Goal: Transaction & Acquisition: Book appointment/travel/reservation

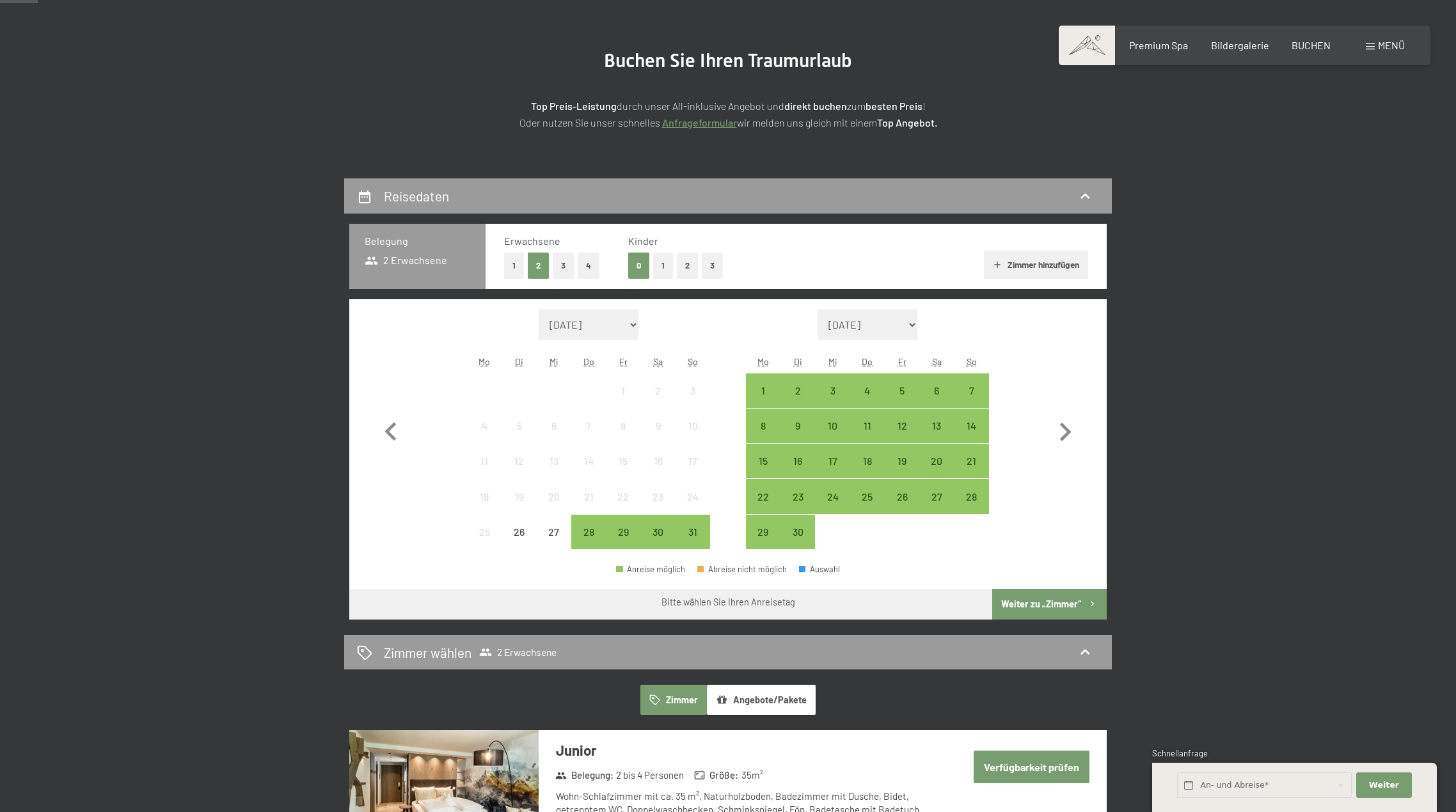
scroll to position [128, 0]
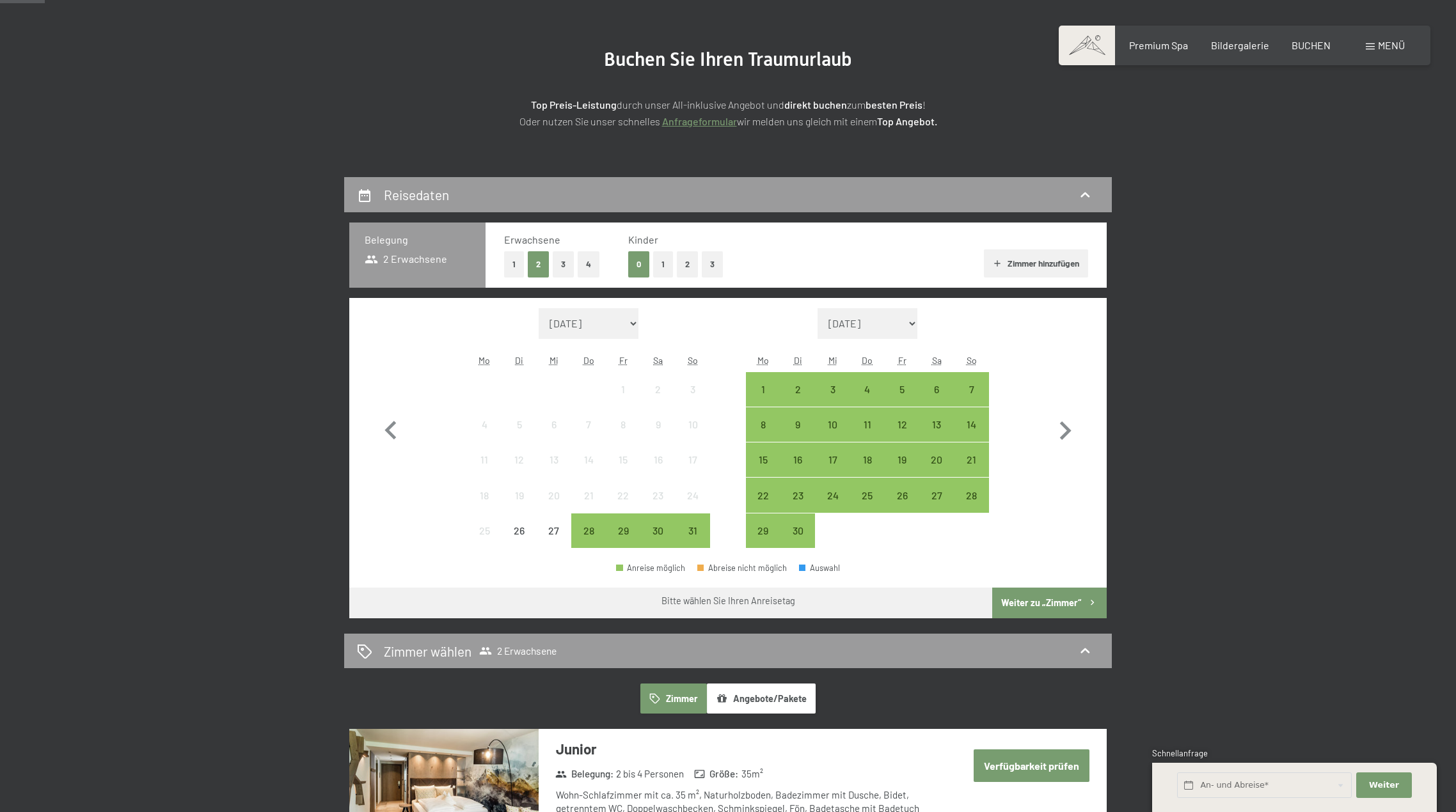
click at [627, 309] on select "August 2025 September 2025 Oktober 2025 November 2025 Dezember 2025 Januar 2026…" at bounding box center [588, 324] width 100 height 31
select select "2026-09-01"
select select "2026-10-01"
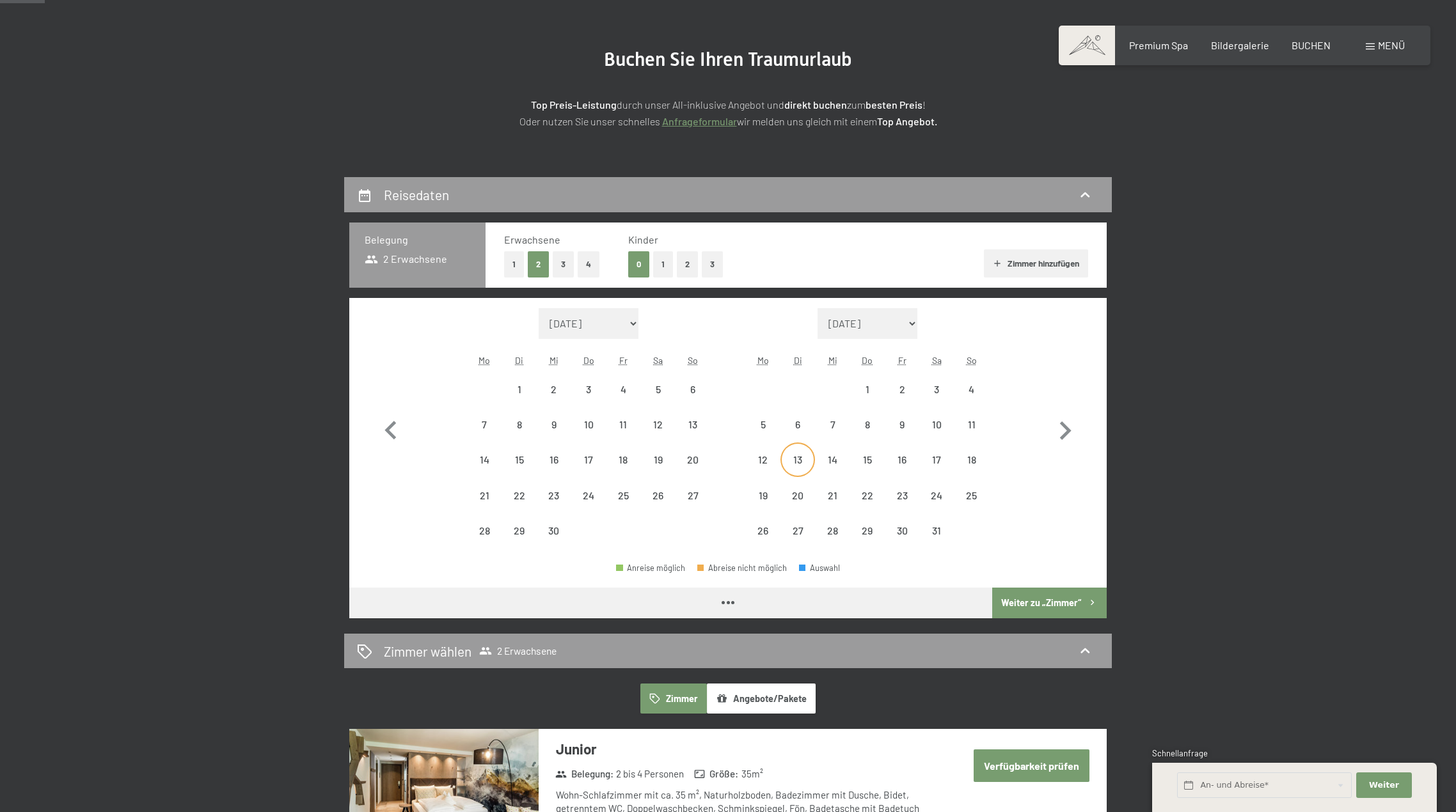
select select "2026-09-01"
select select "2026-10-01"
click at [482, 467] on div "14" at bounding box center [484, 470] width 32 height 32
select select "2026-09-01"
select select "2026-10-01"
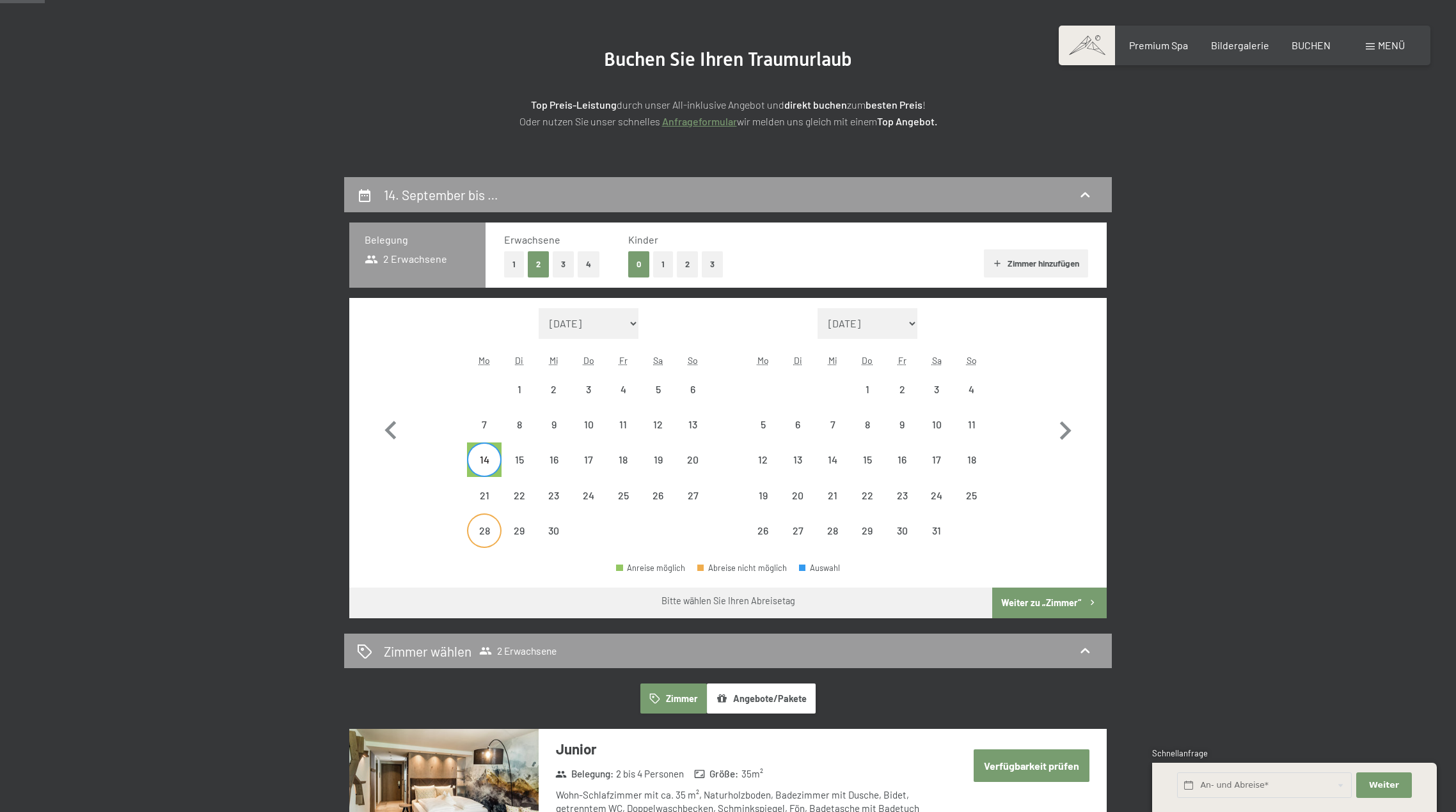
click at [484, 527] on div "28" at bounding box center [484, 541] width 32 height 32
select select "2026-09-01"
select select "2026-10-01"
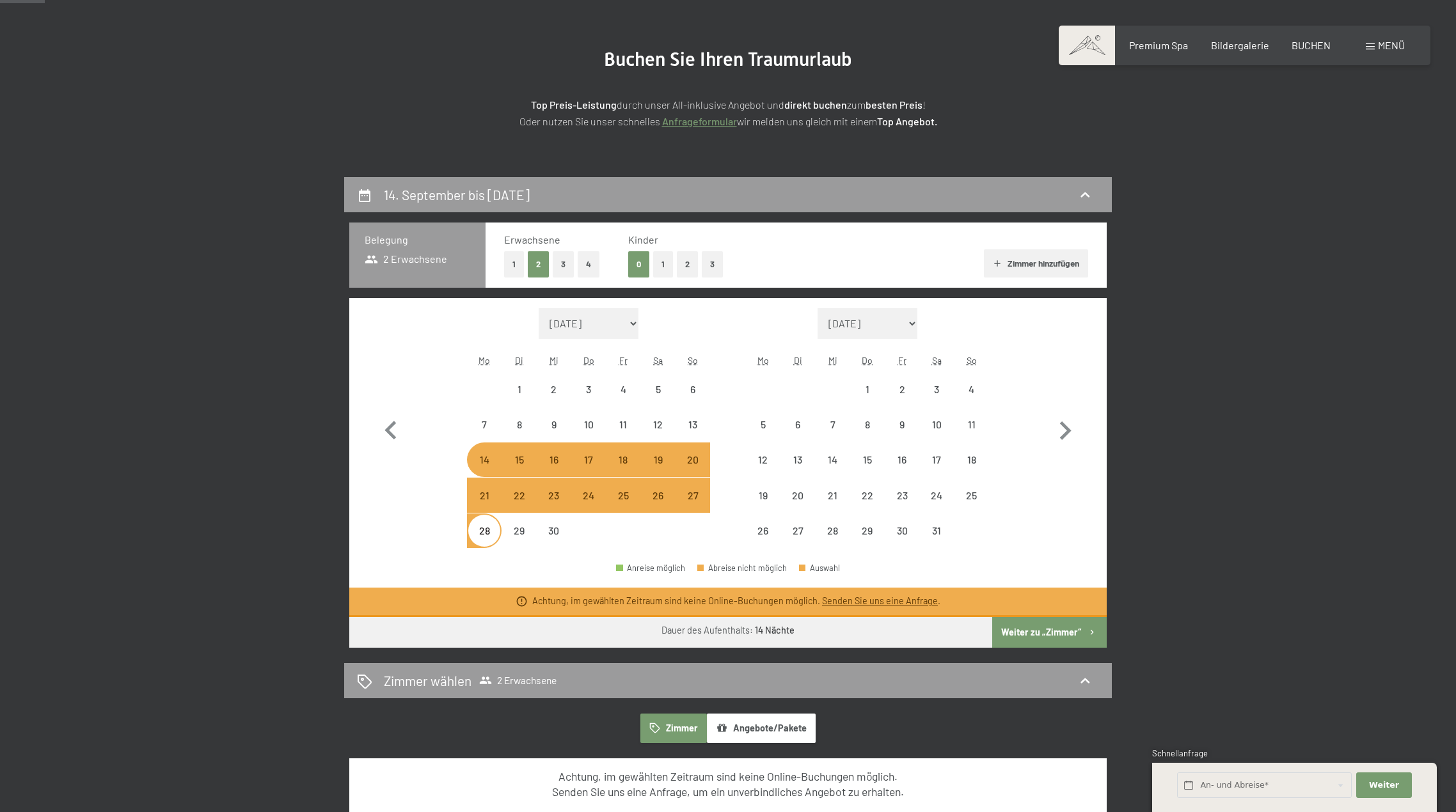
click at [1028, 639] on button "Weiter zu „Zimmer“" at bounding box center [1049, 633] width 114 height 31
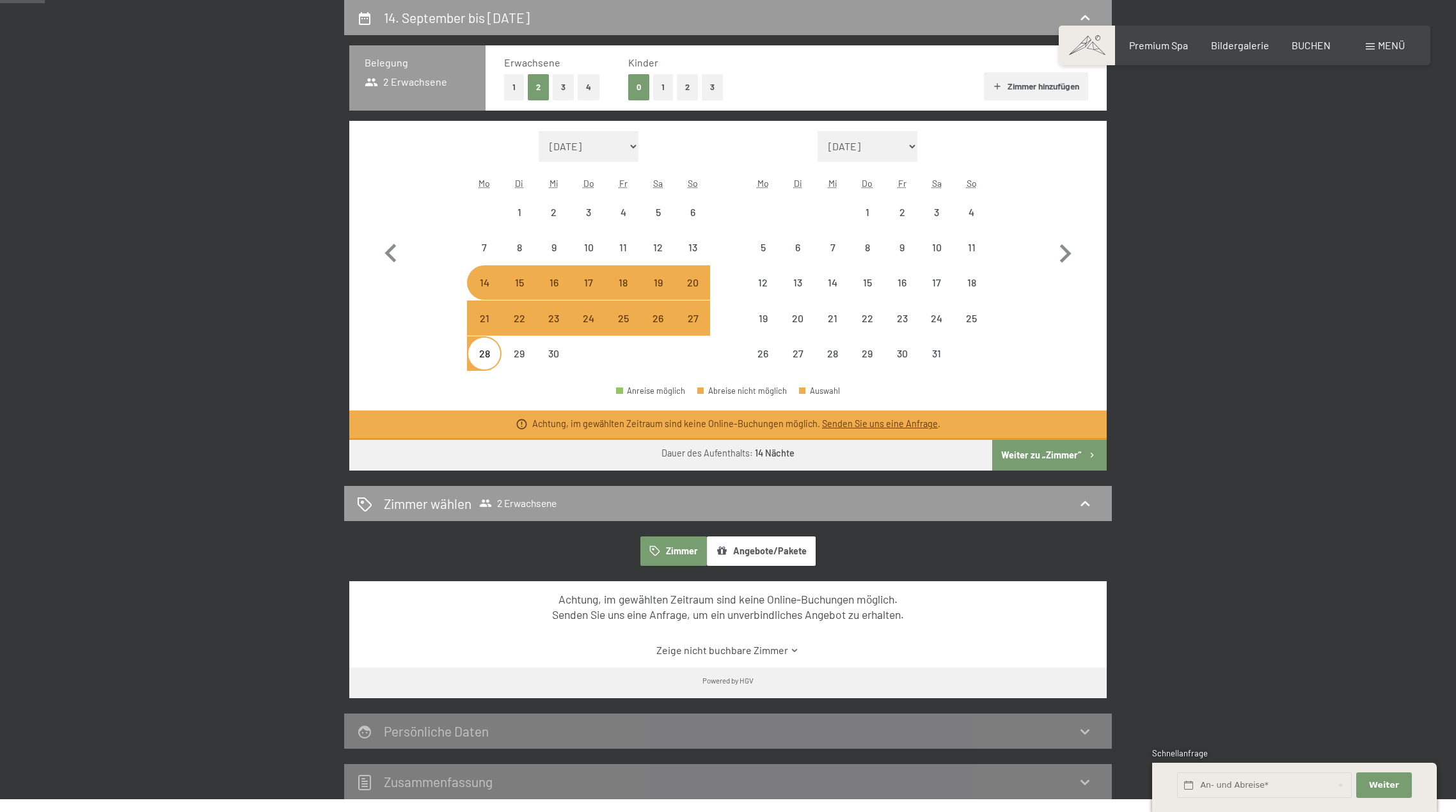
select select "2026-09-01"
select select "2026-10-01"
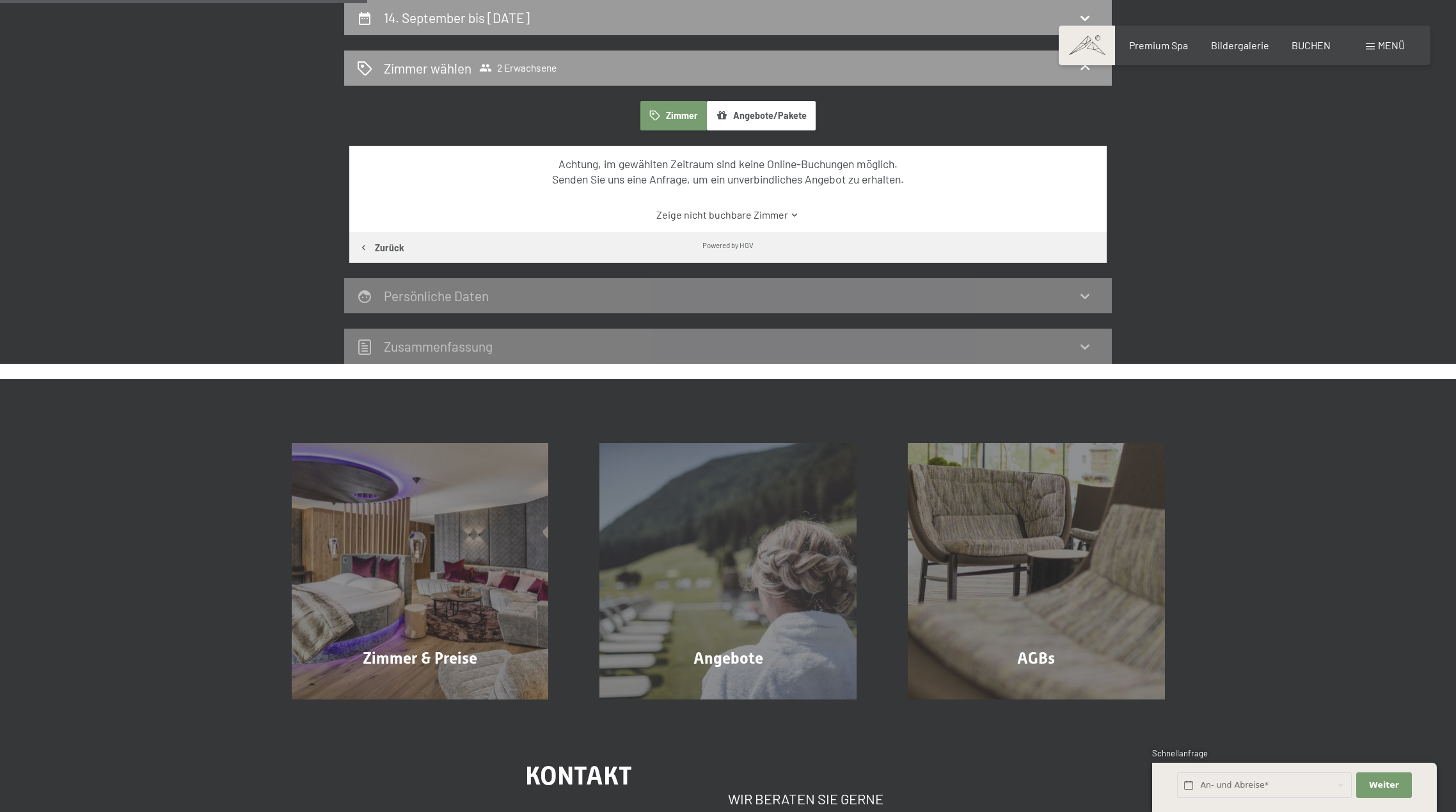
click at [749, 219] on link "Zeige nicht buchbare Zimmer" at bounding box center [728, 215] width 712 height 14
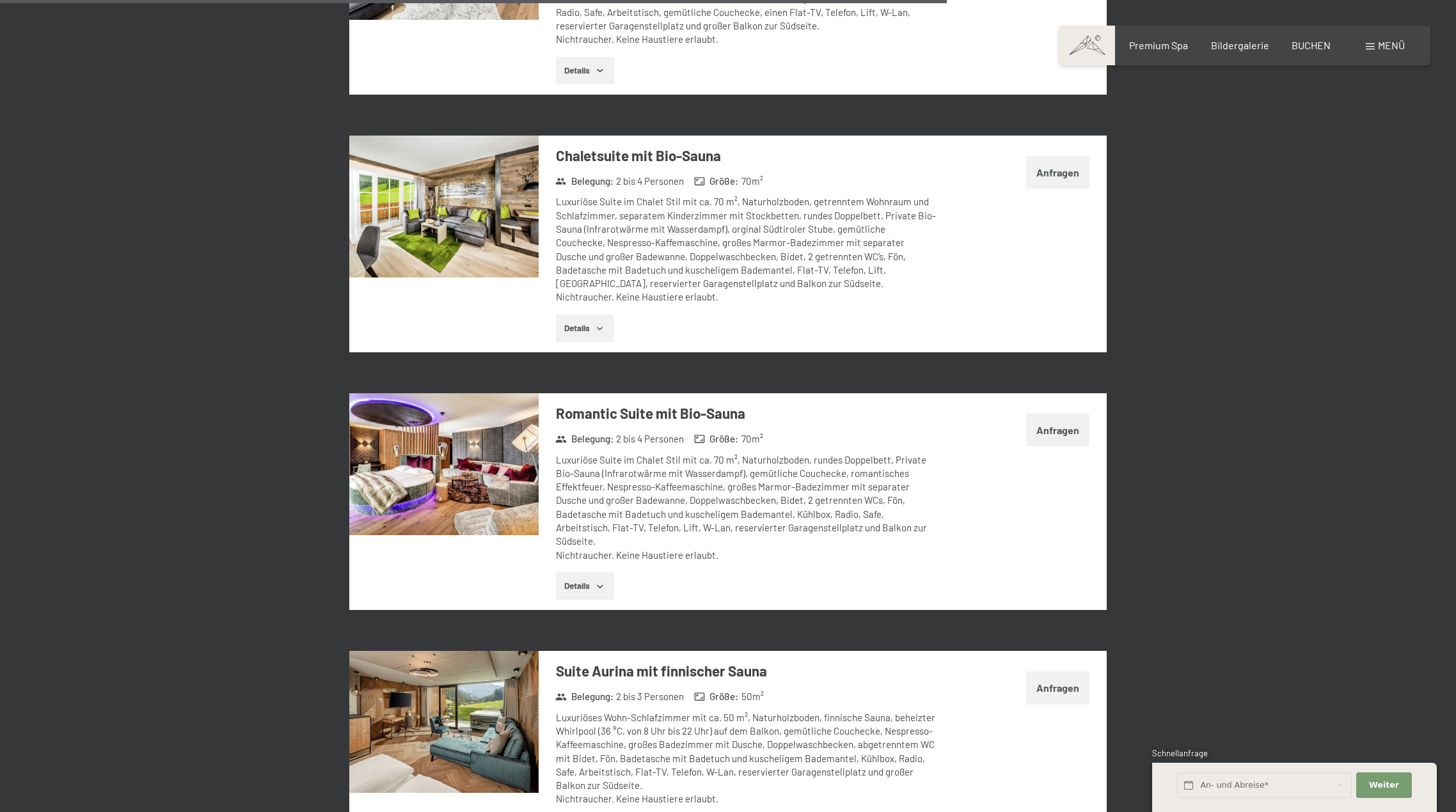
scroll to position [2543, 0]
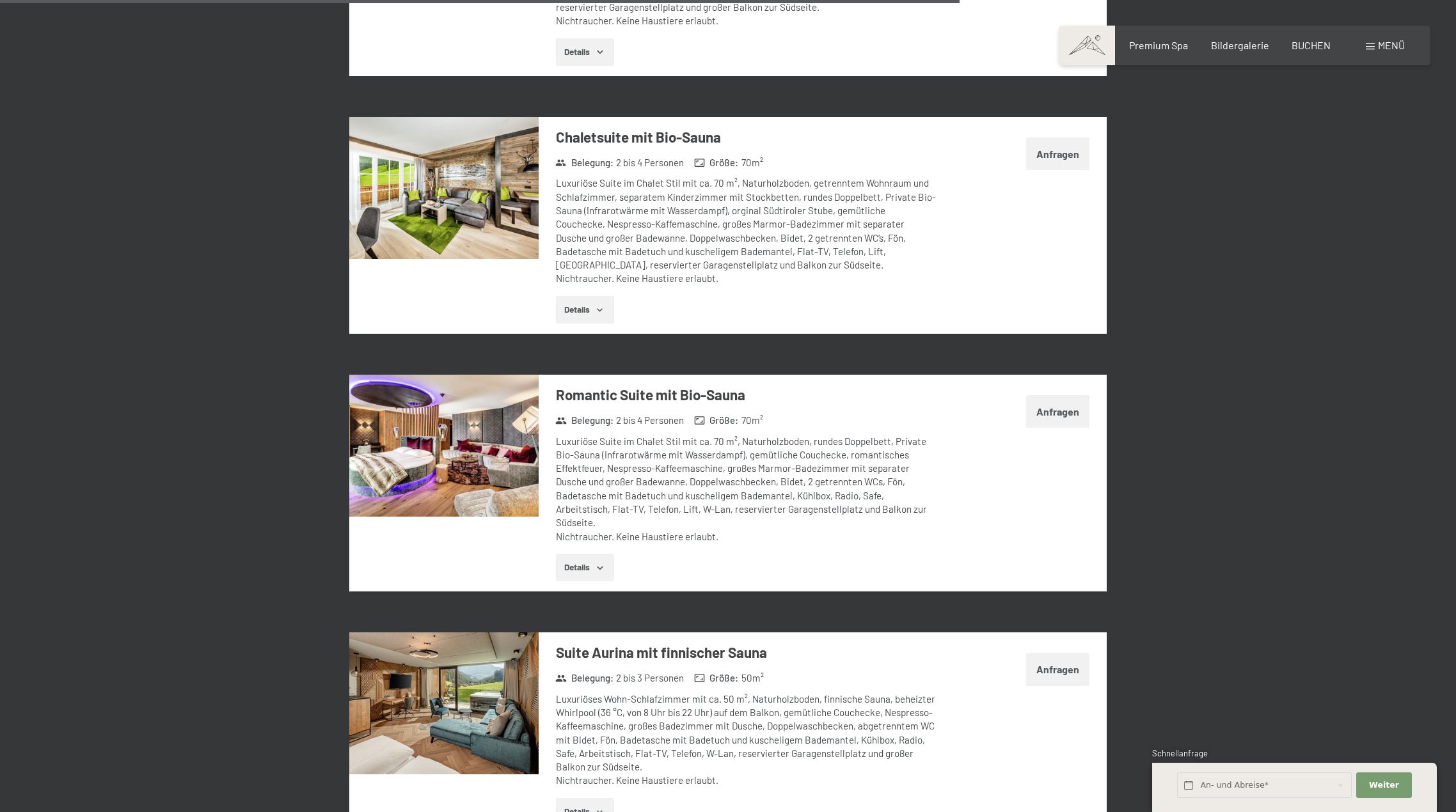
click at [589, 296] on button "Details" at bounding box center [584, 310] width 58 height 28
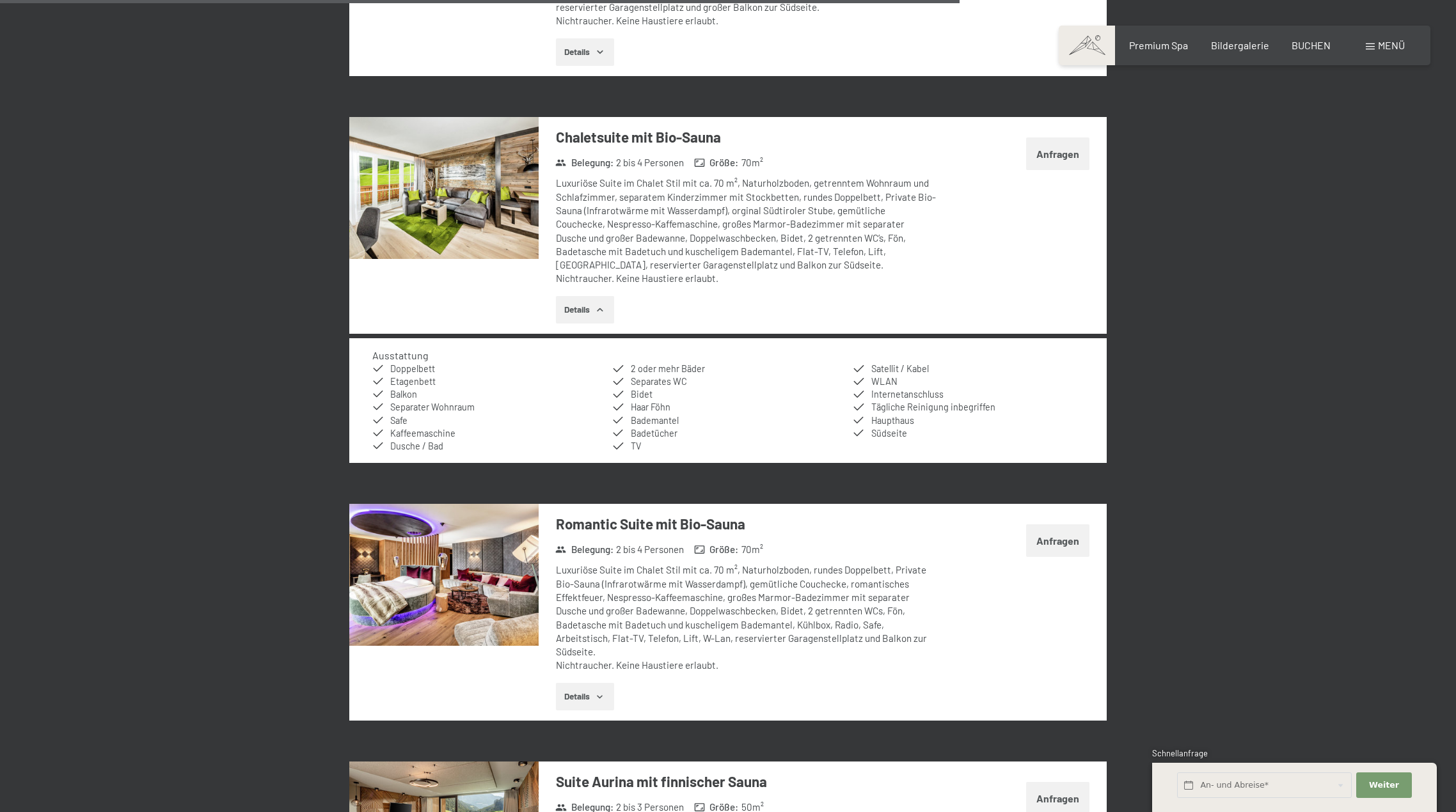
click at [582, 296] on button "Details" at bounding box center [584, 310] width 58 height 28
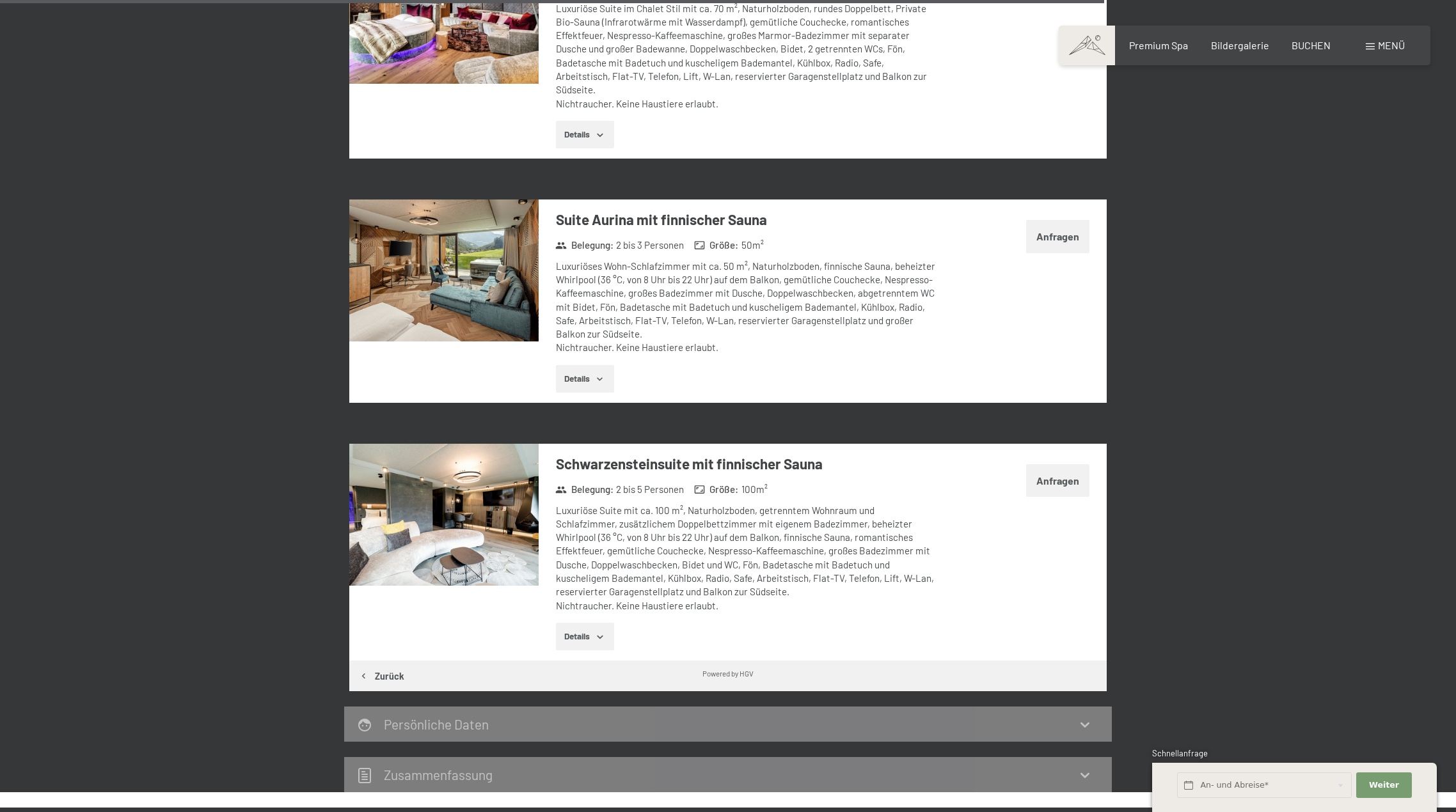
scroll to position [2990, 0]
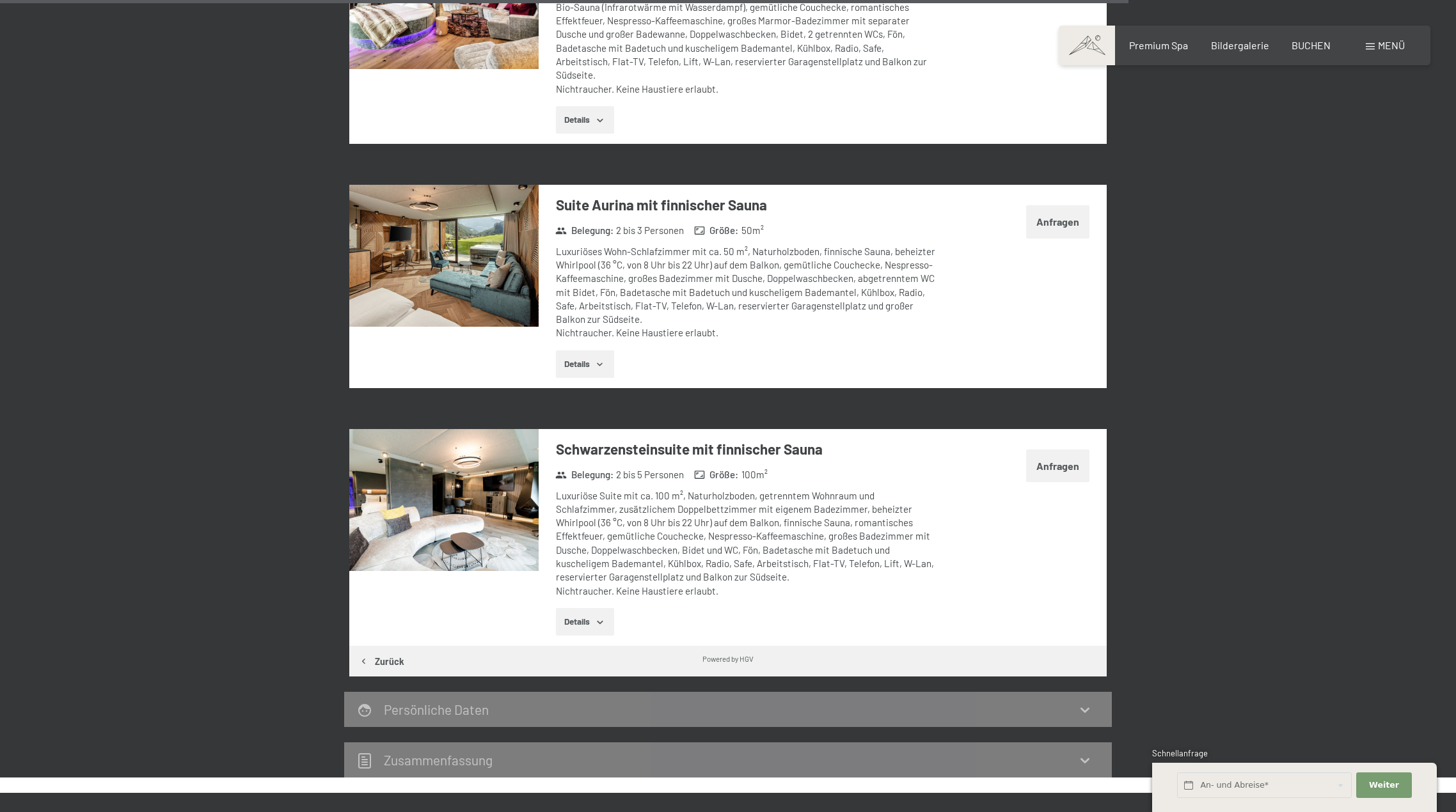
click at [582, 350] on button "Details" at bounding box center [584, 364] width 58 height 28
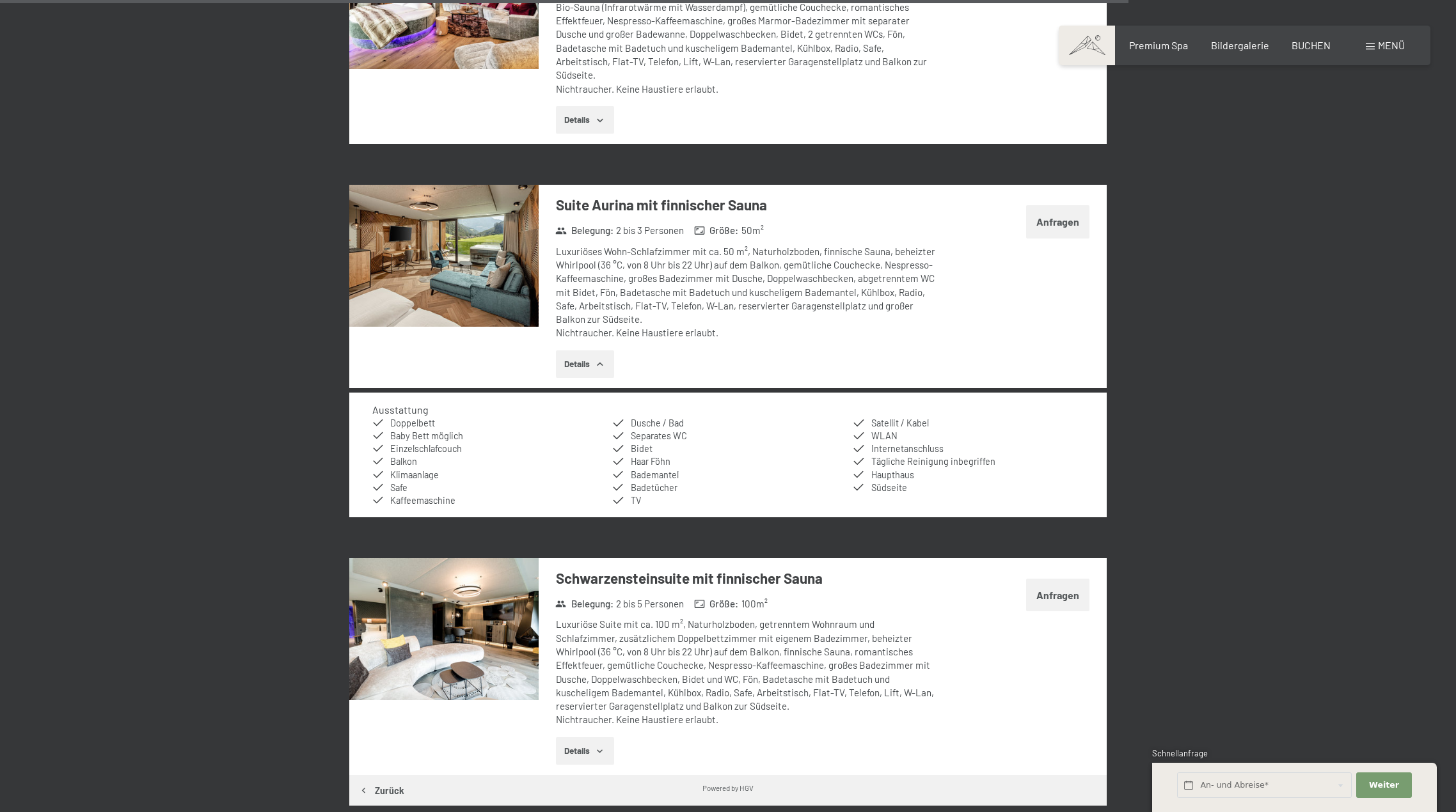
click at [582, 350] on button "Details" at bounding box center [584, 364] width 58 height 28
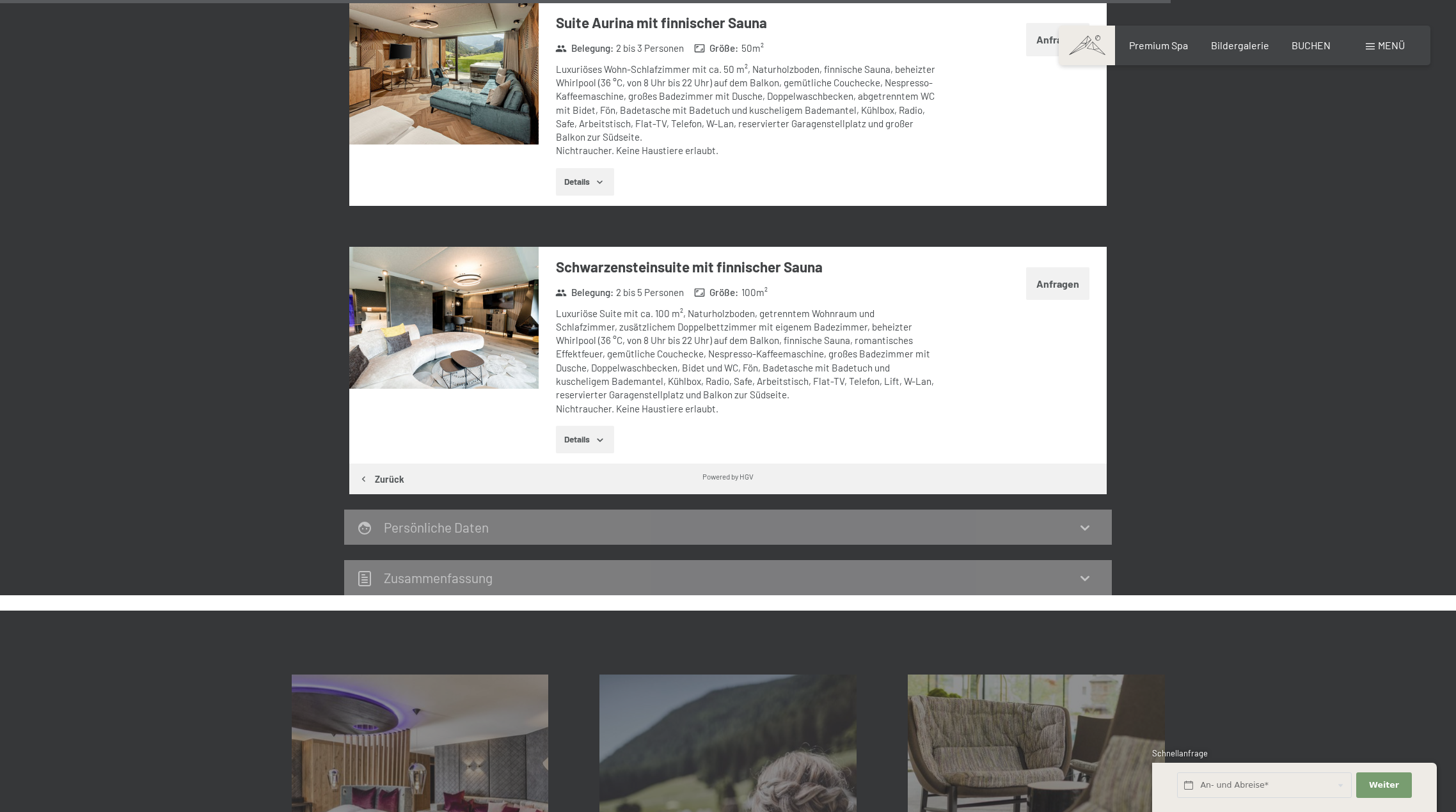
scroll to position [3182, 0]
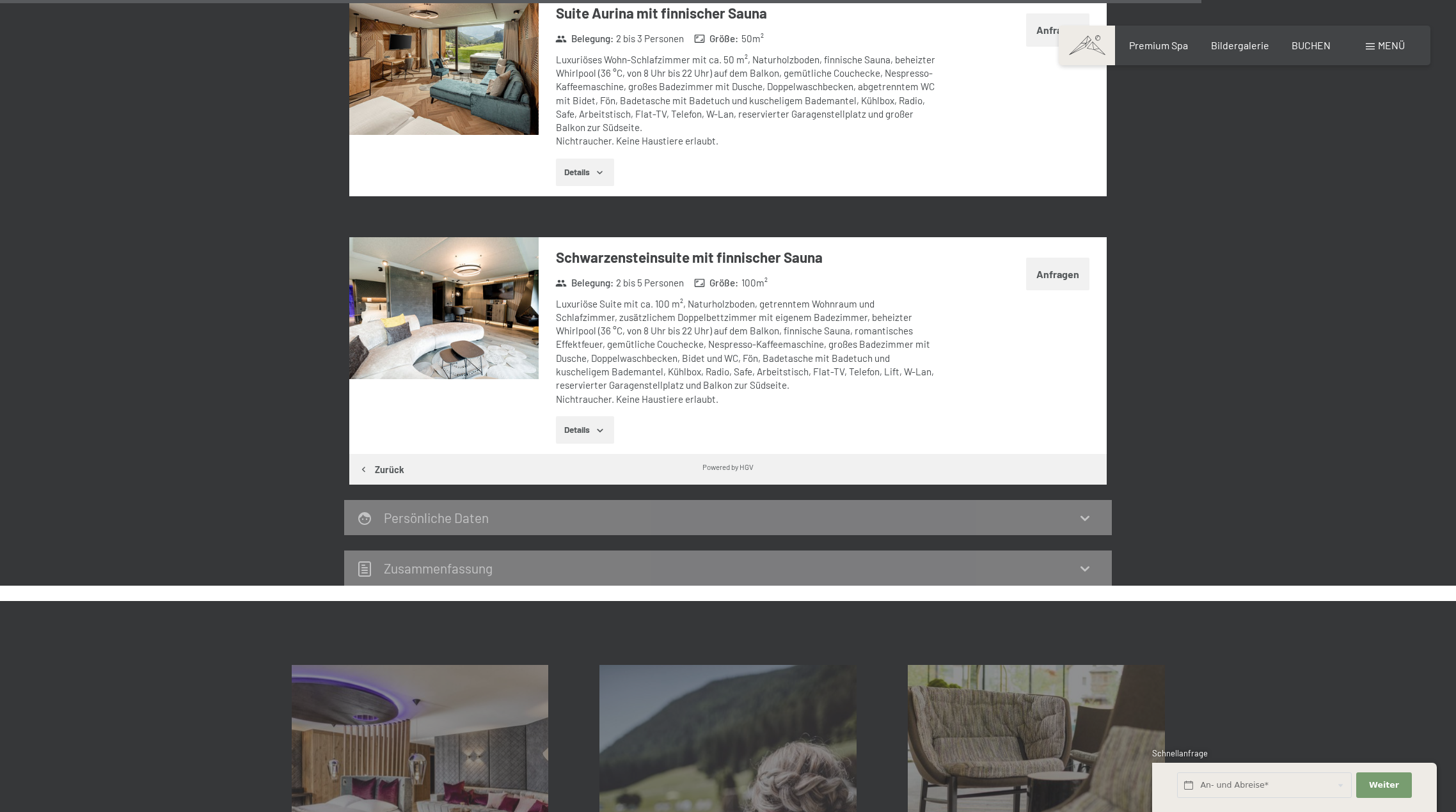
click at [467, 323] on img at bounding box center [443, 309] width 190 height 142
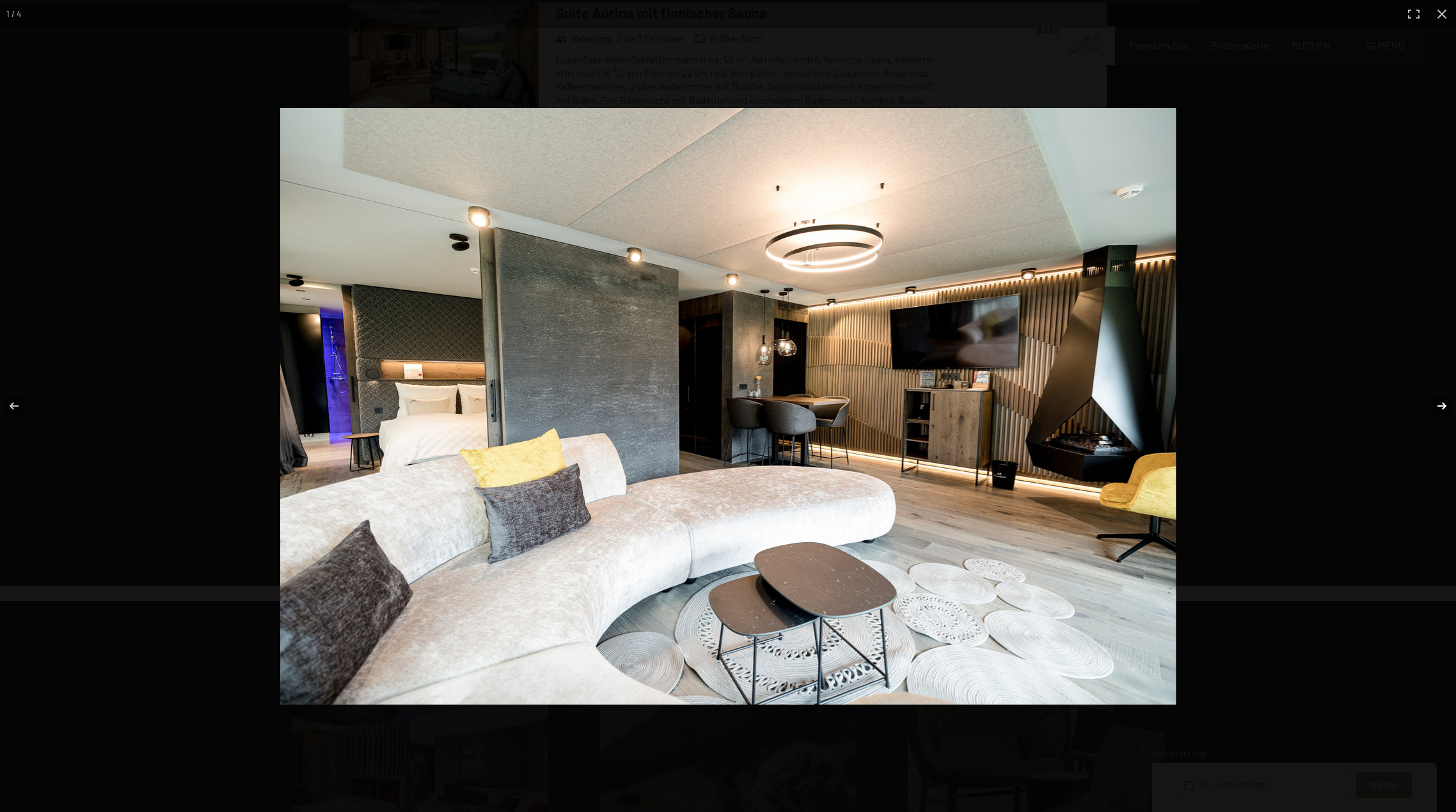
click at [1444, 408] on button "button" at bounding box center [1434, 406] width 45 height 64
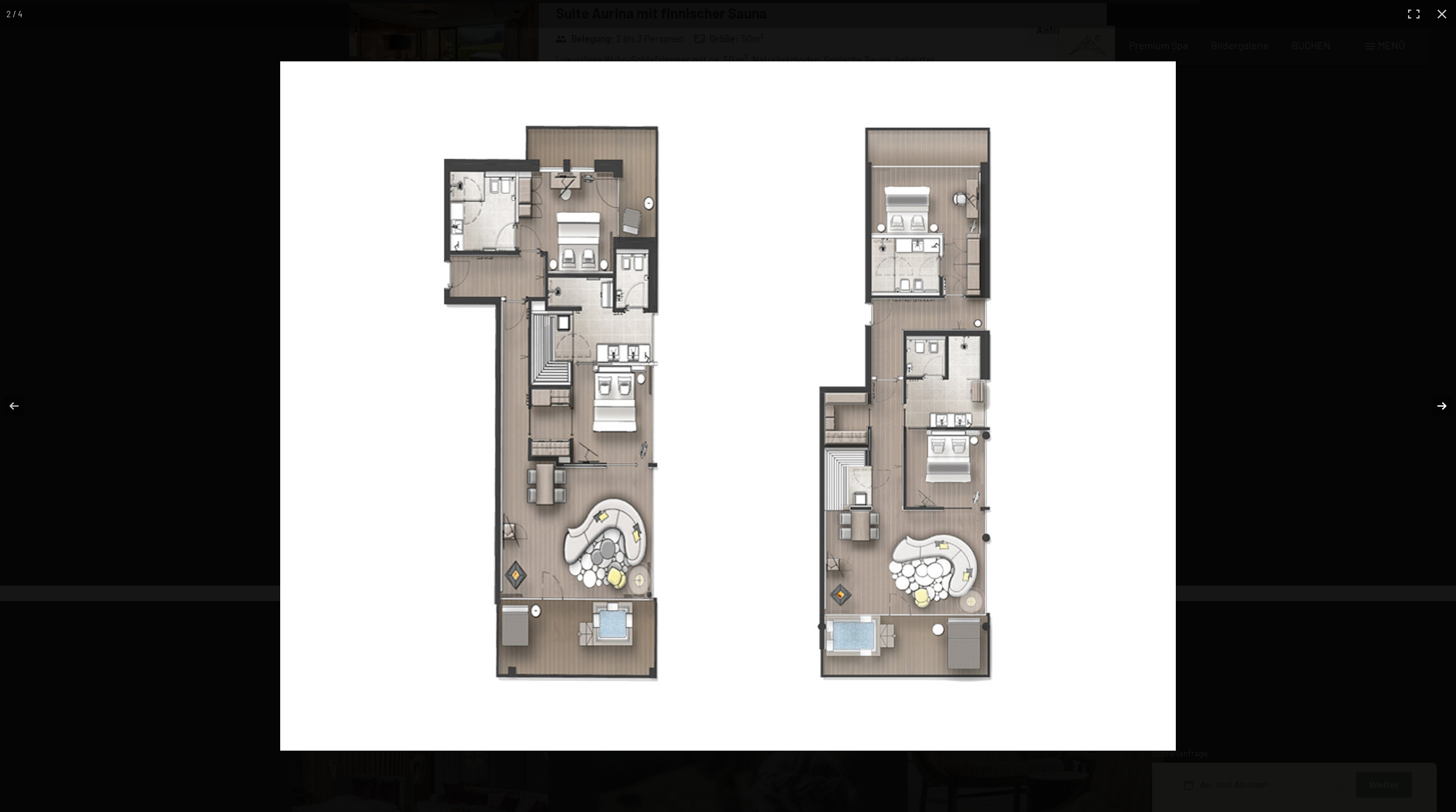
click at [1442, 408] on button "button" at bounding box center [1434, 406] width 45 height 64
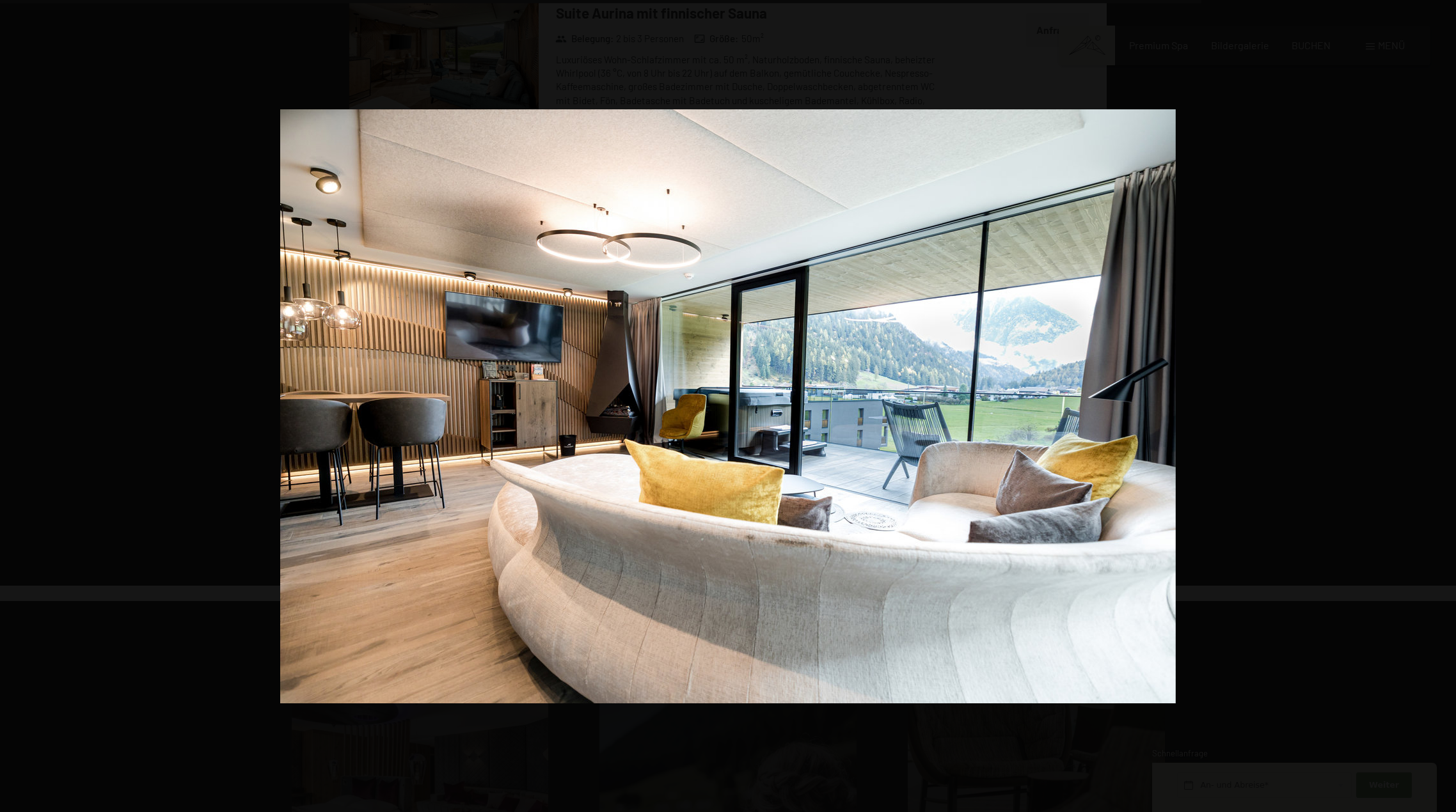
click at [1442, 408] on button "button" at bounding box center [1434, 406] width 45 height 64
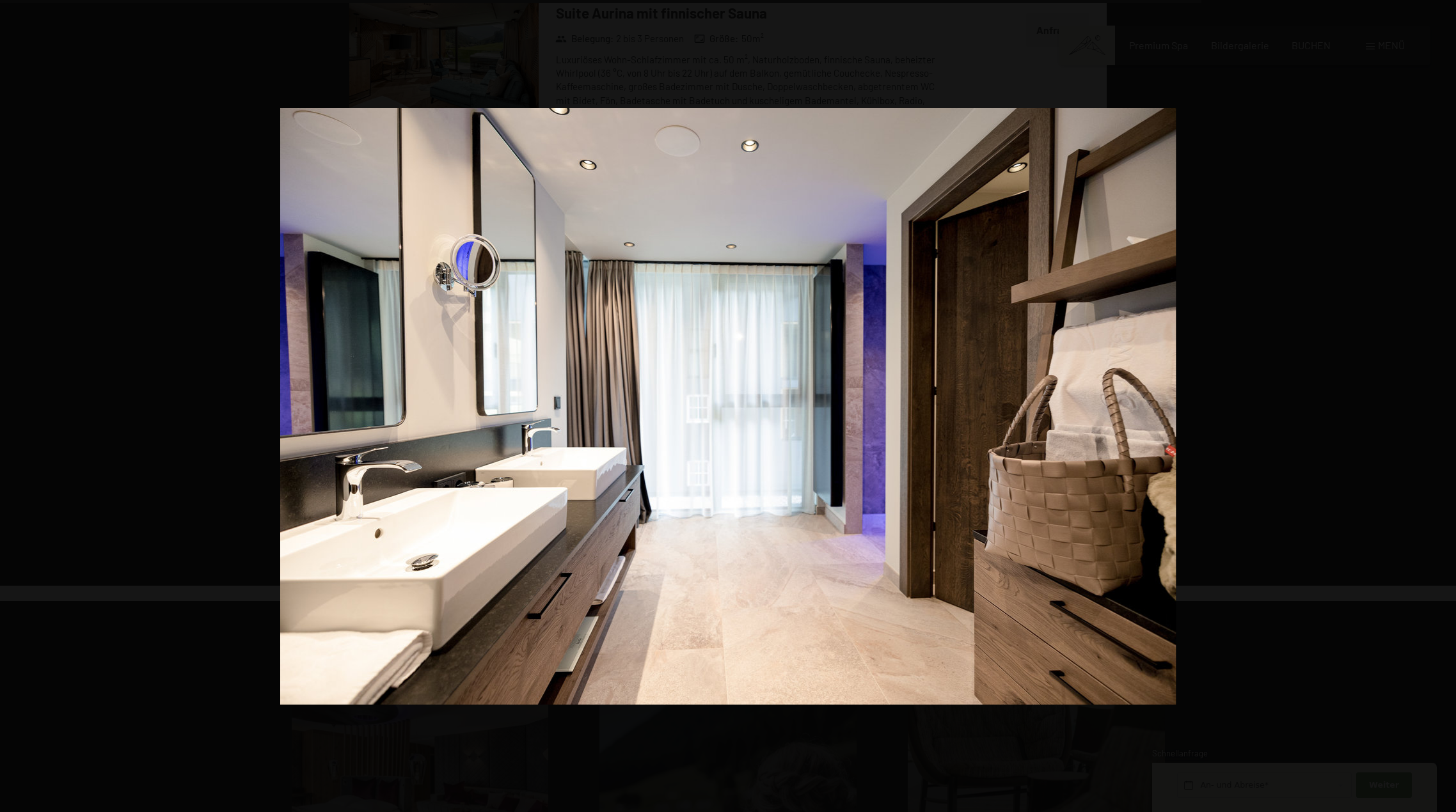
click at [1442, 408] on button "button" at bounding box center [1434, 406] width 45 height 64
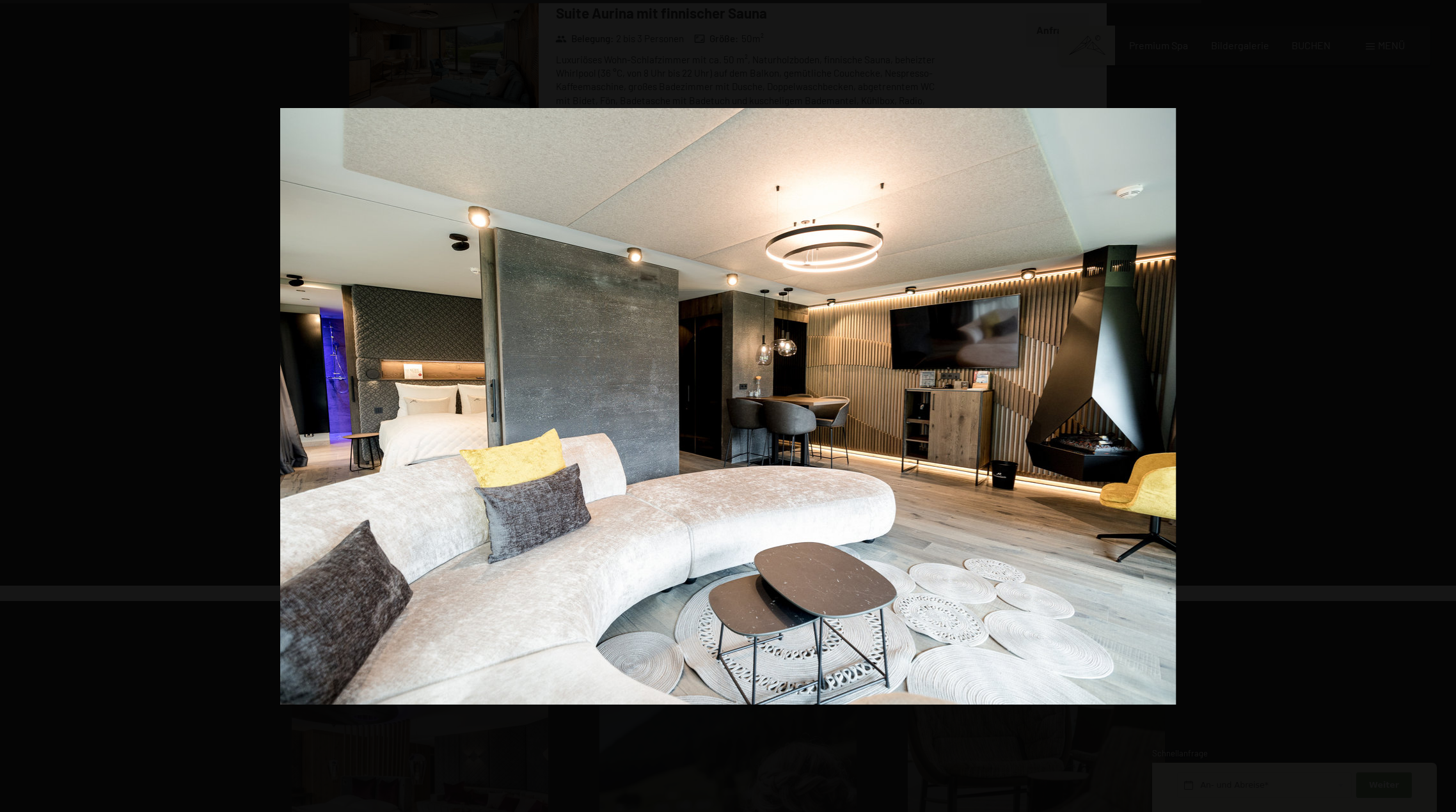
click at [1442, 408] on button "button" at bounding box center [1434, 406] width 45 height 64
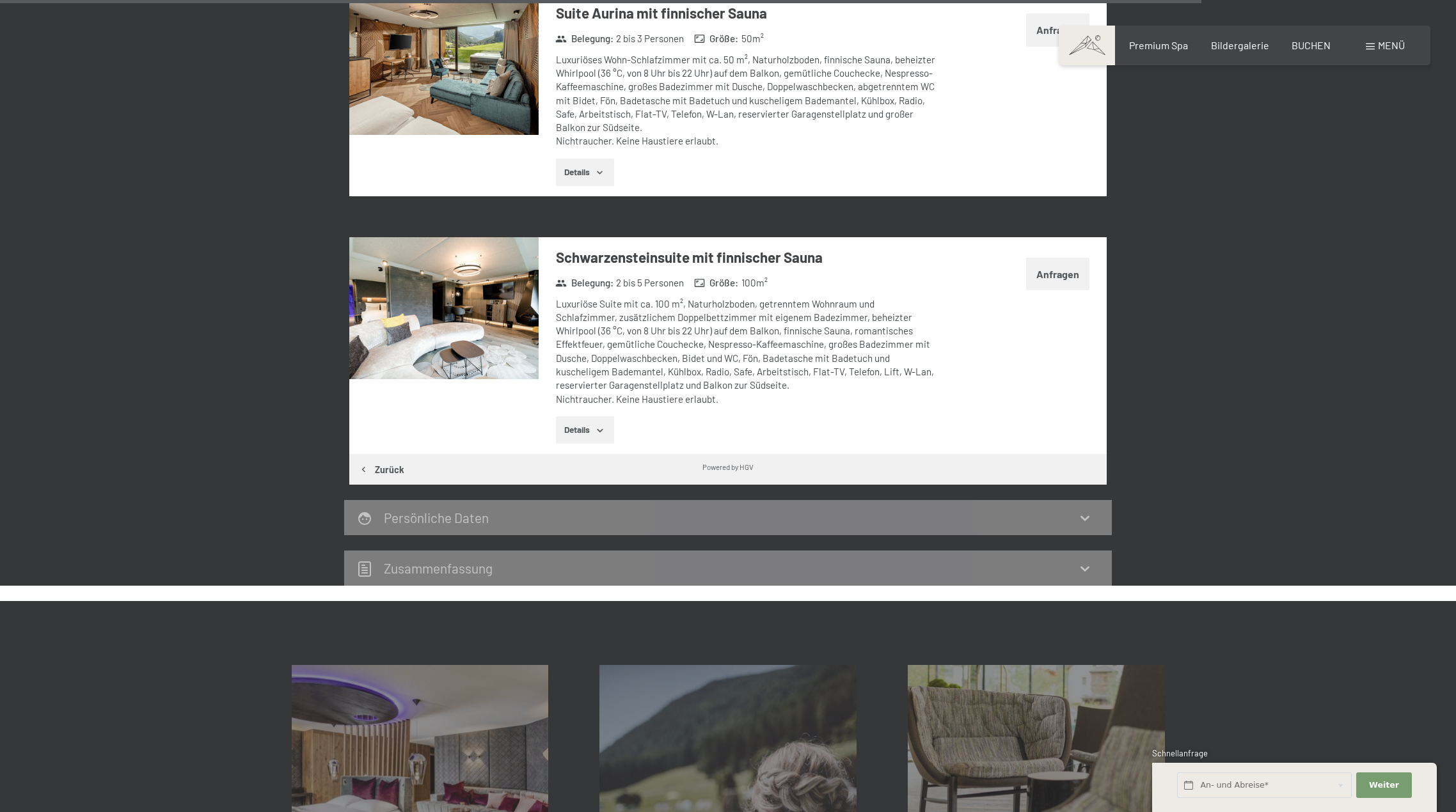
click at [0, 0] on button "button" at bounding box center [0, 0] width 0 height 0
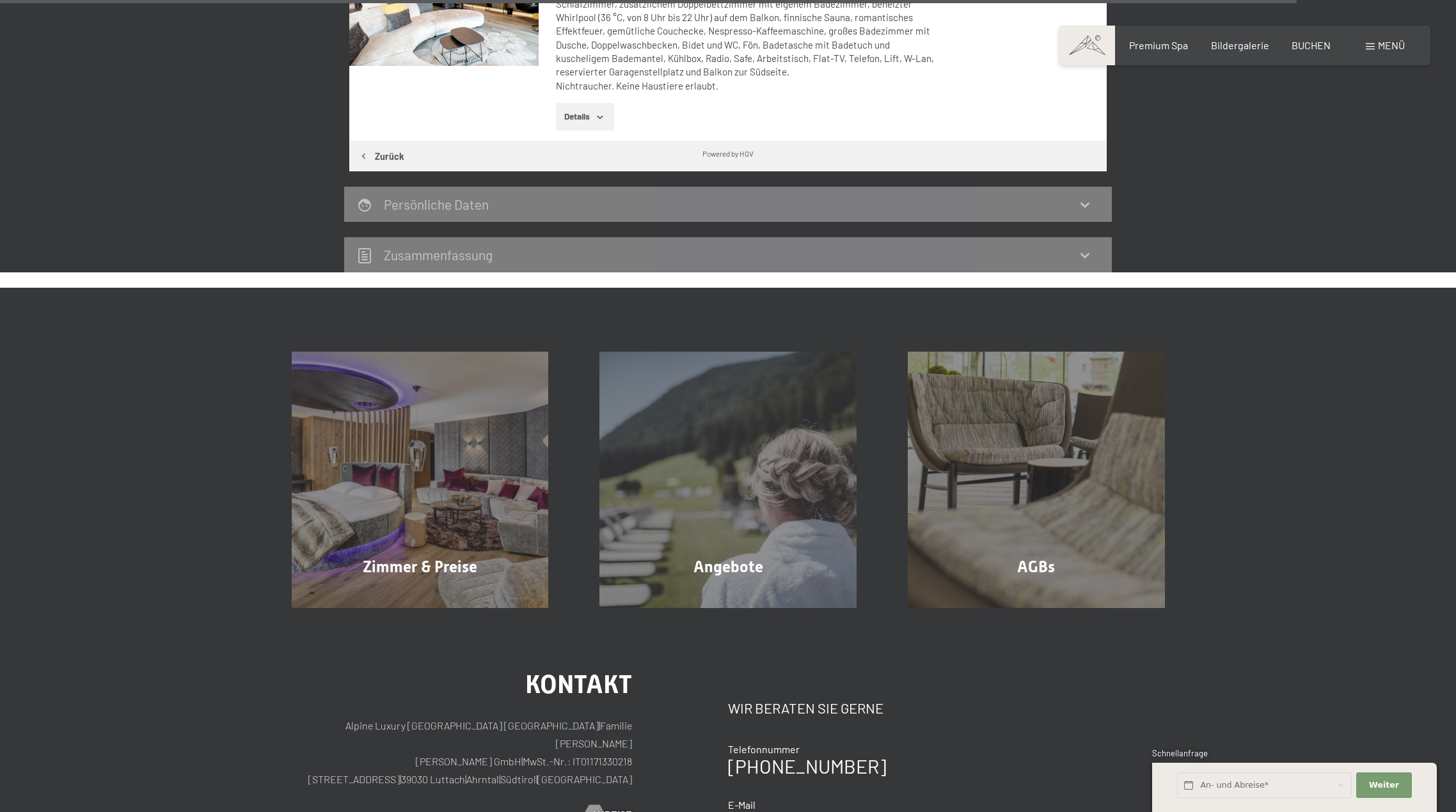
scroll to position [3502, 0]
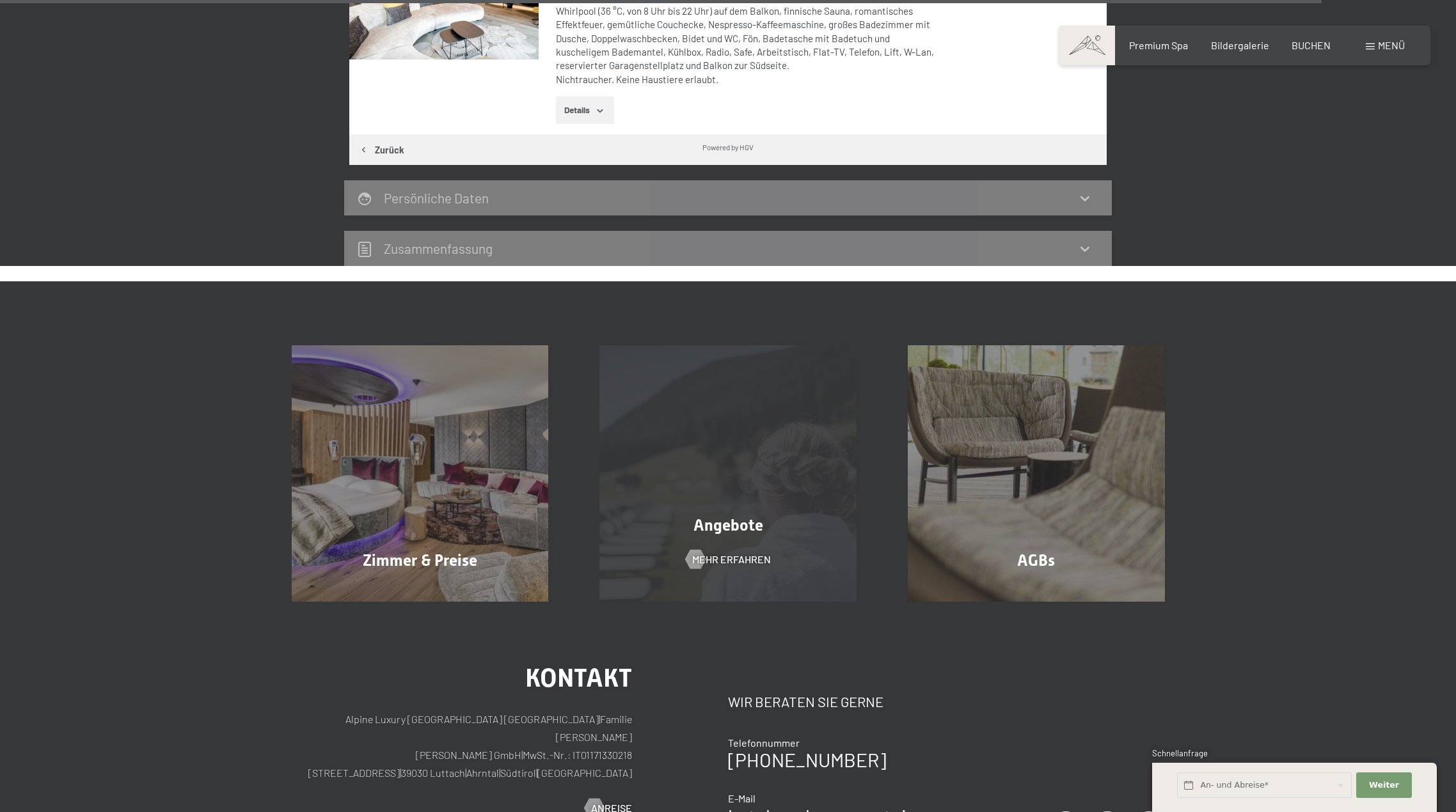
click at [775, 559] on div "Angebote Mehr erfahren" at bounding box center [728, 473] width 309 height 257
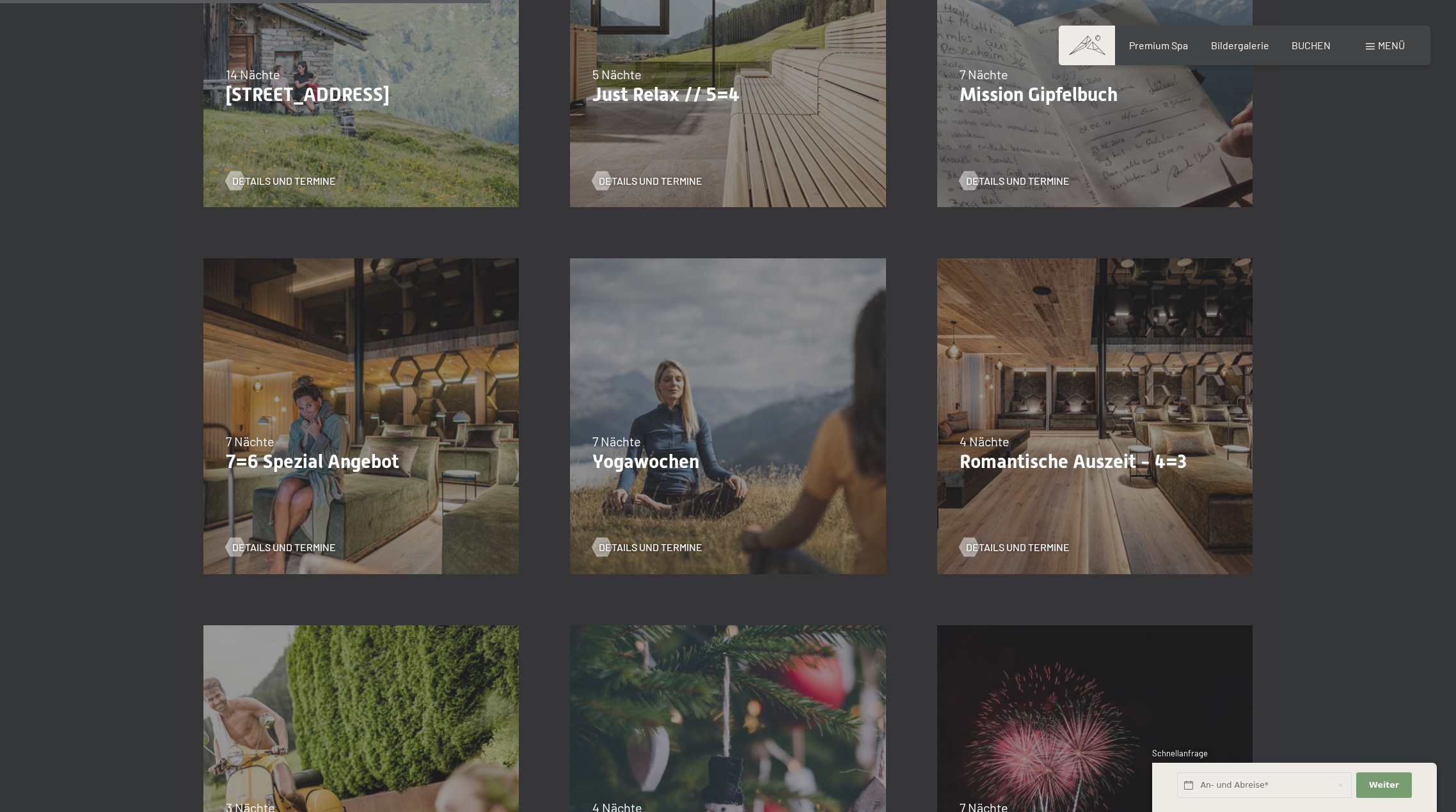
scroll to position [895, 0]
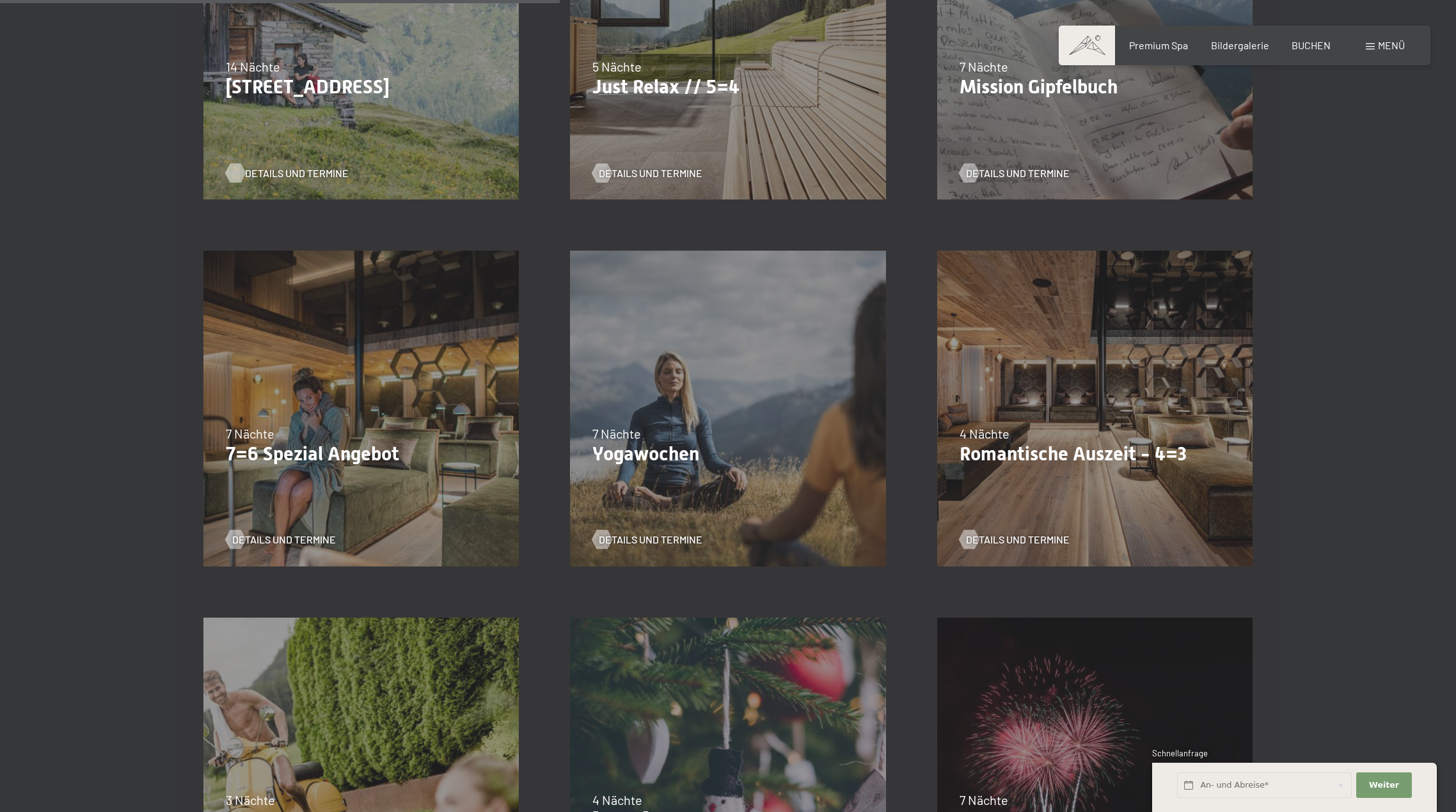
click at [299, 174] on span "Details und Termine" at bounding box center [297, 173] width 104 height 14
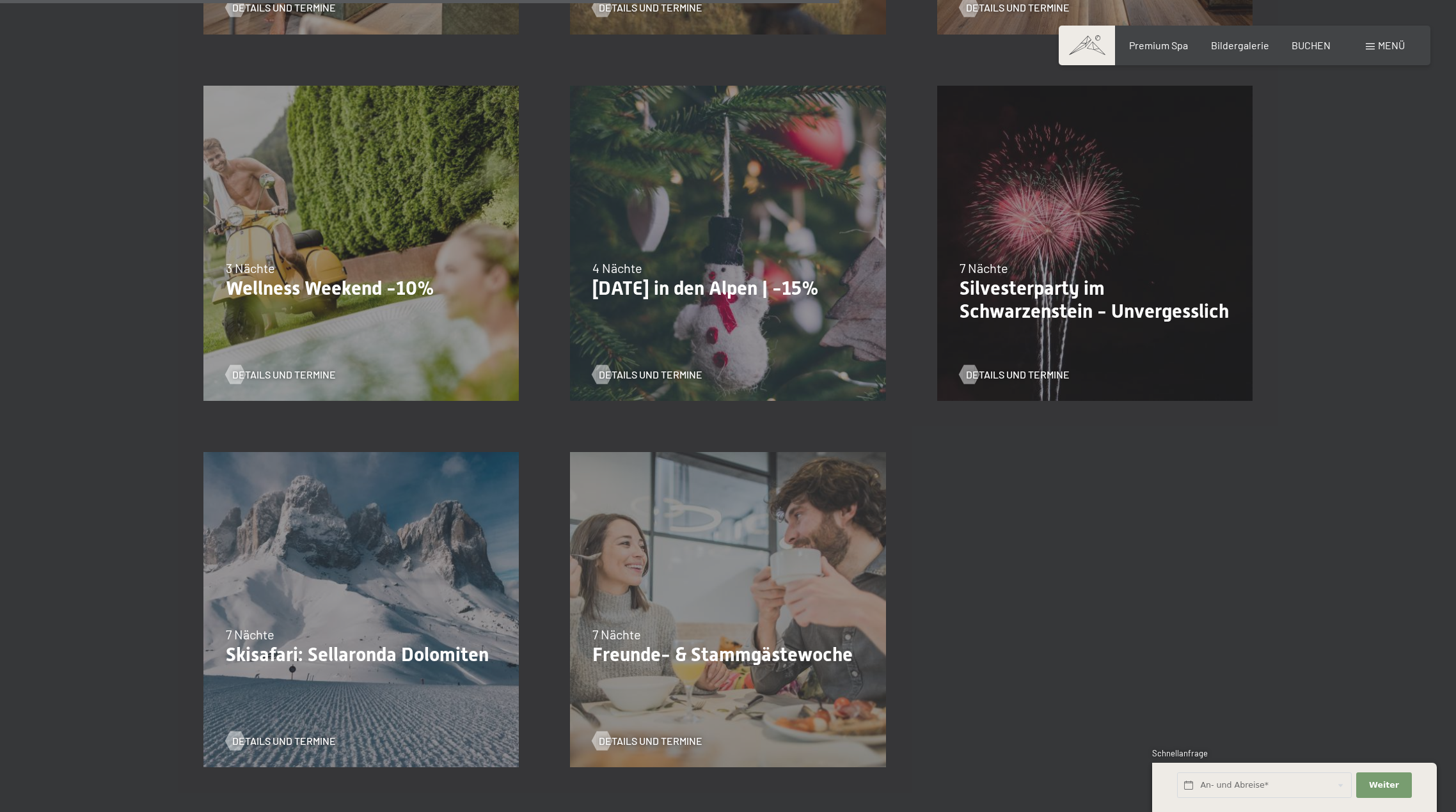
scroll to position [1534, 0]
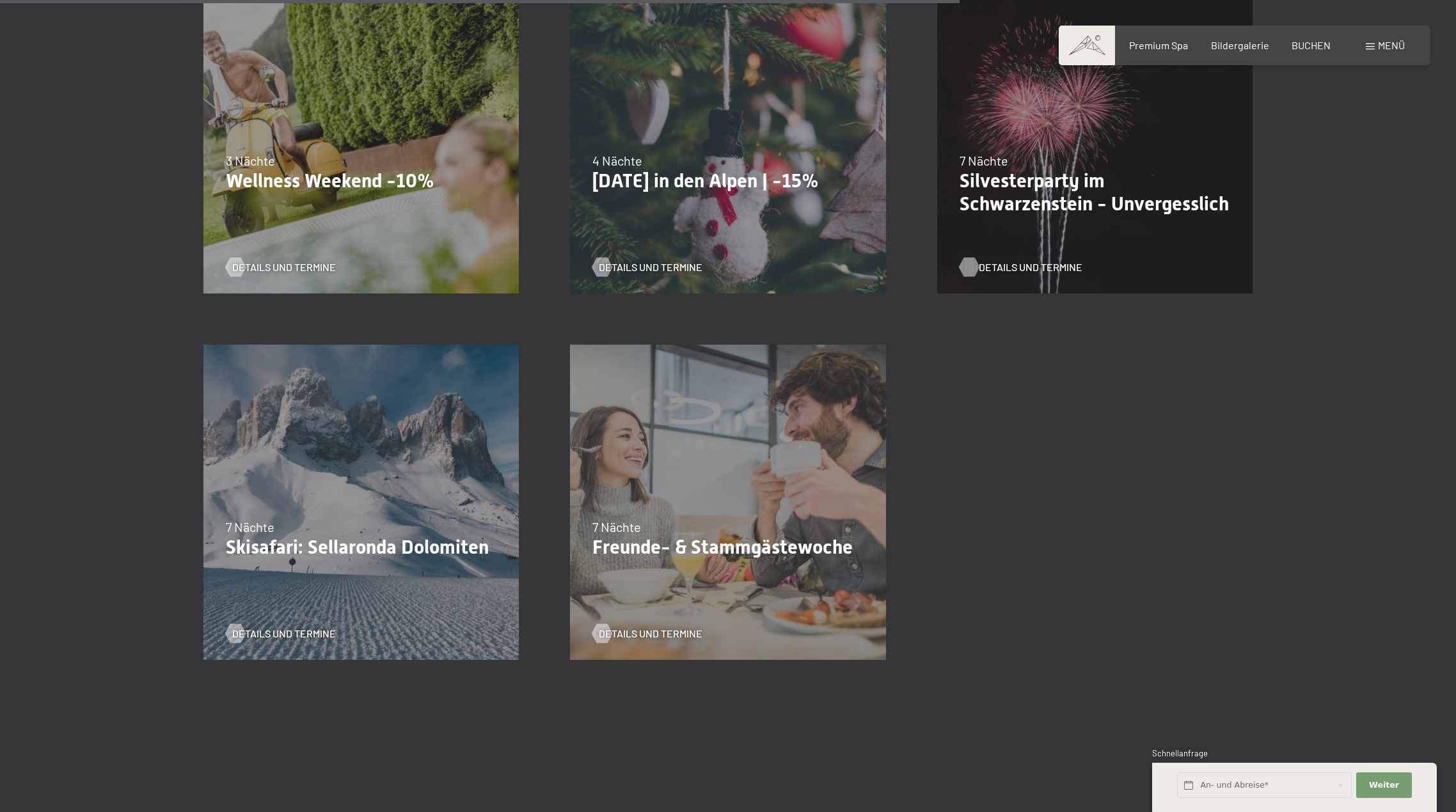
click at [1001, 268] on span "Details und Termine" at bounding box center [1030, 268] width 104 height 14
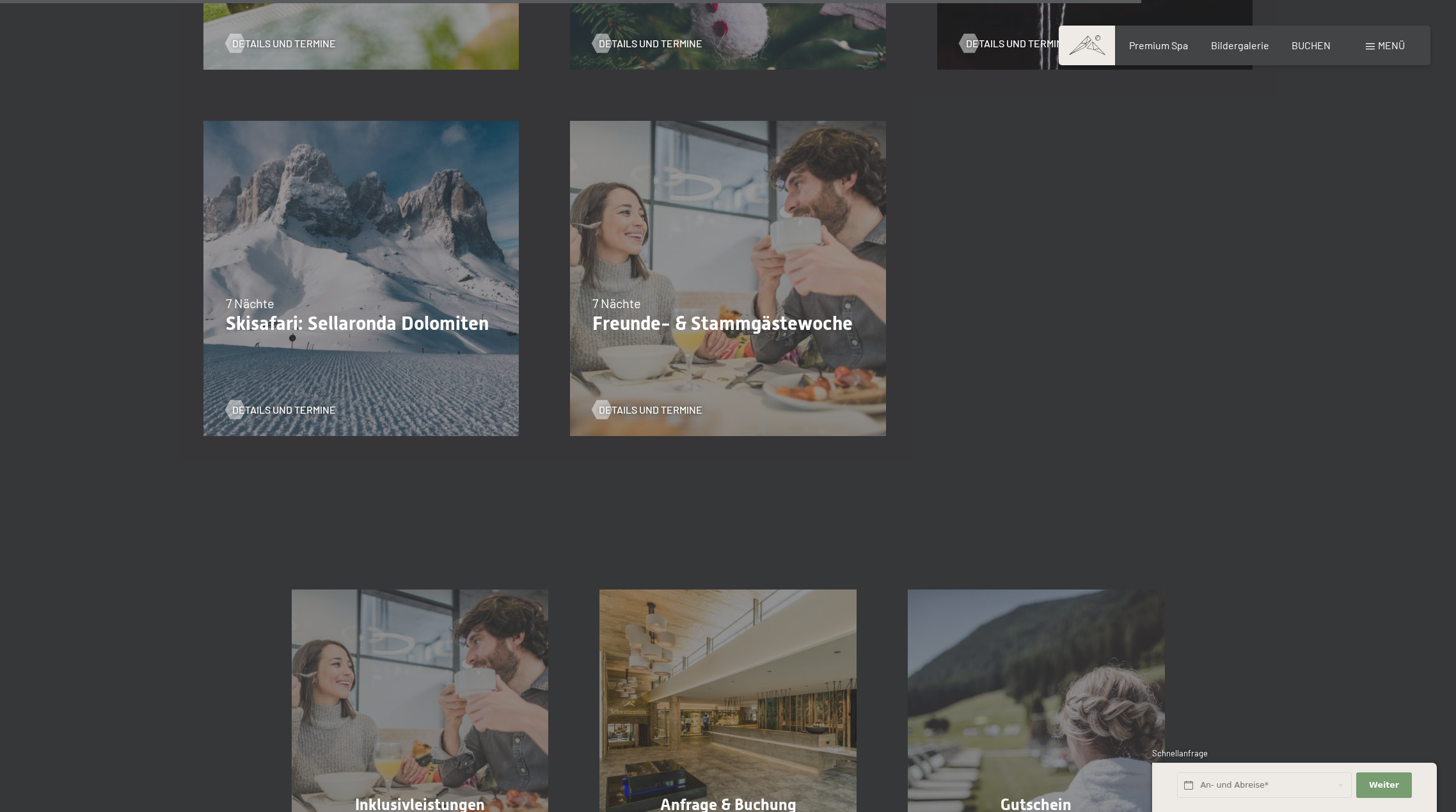
scroll to position [1746, 0]
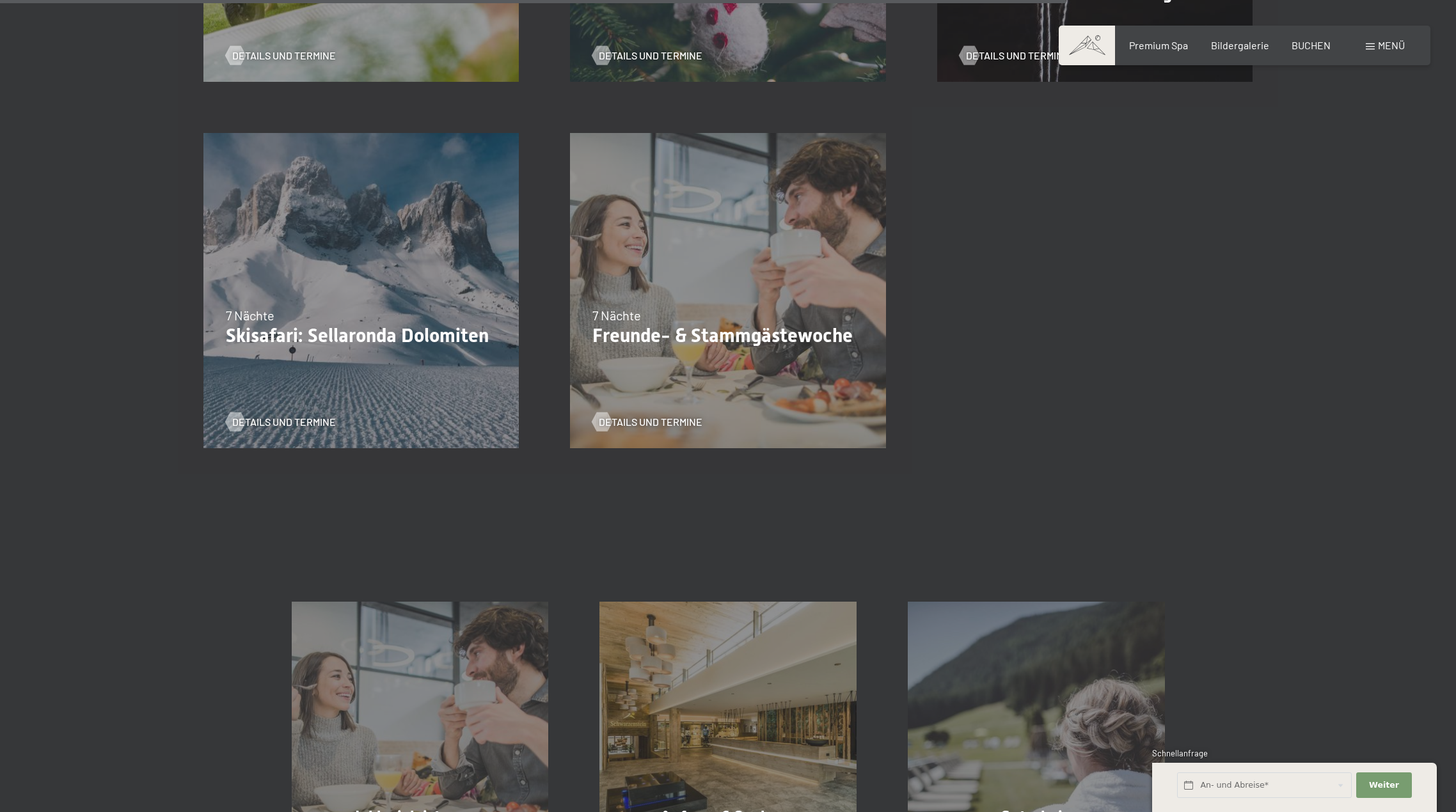
click at [295, 412] on div "Details und Termine" at bounding box center [356, 412] width 261 height 33
click at [295, 424] on span "Details und Termine" at bounding box center [297, 422] width 104 height 14
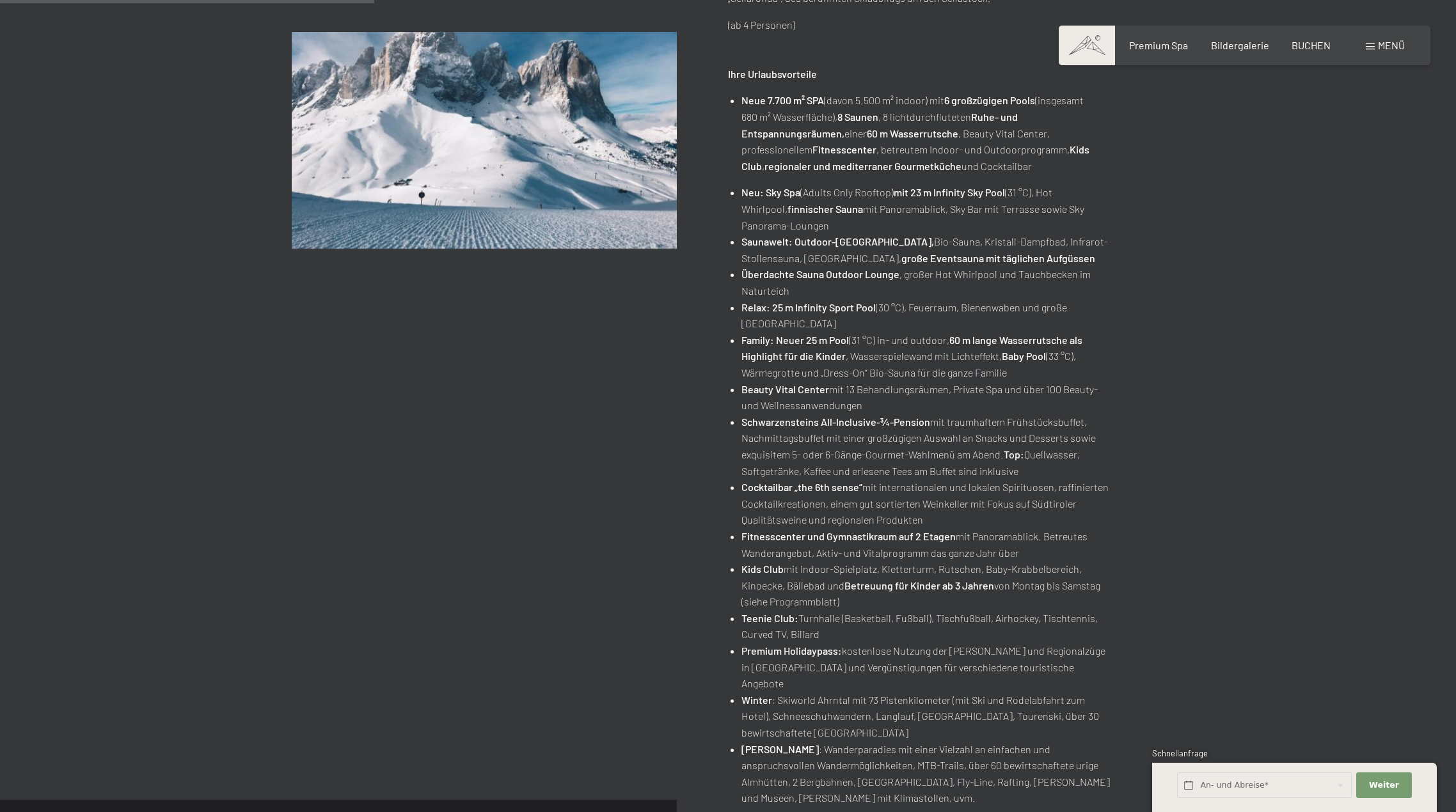
scroll to position [511, 0]
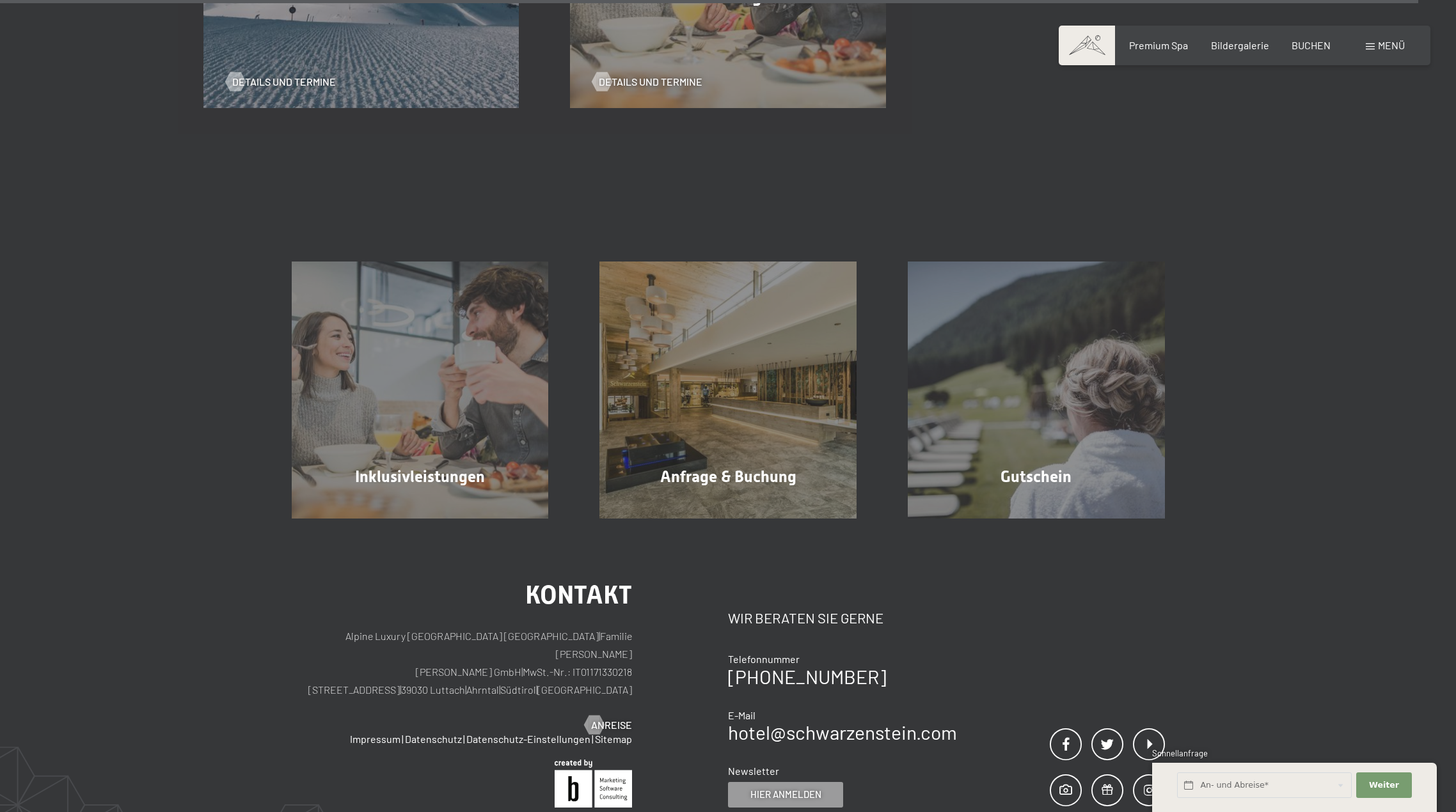
scroll to position [2386, 0]
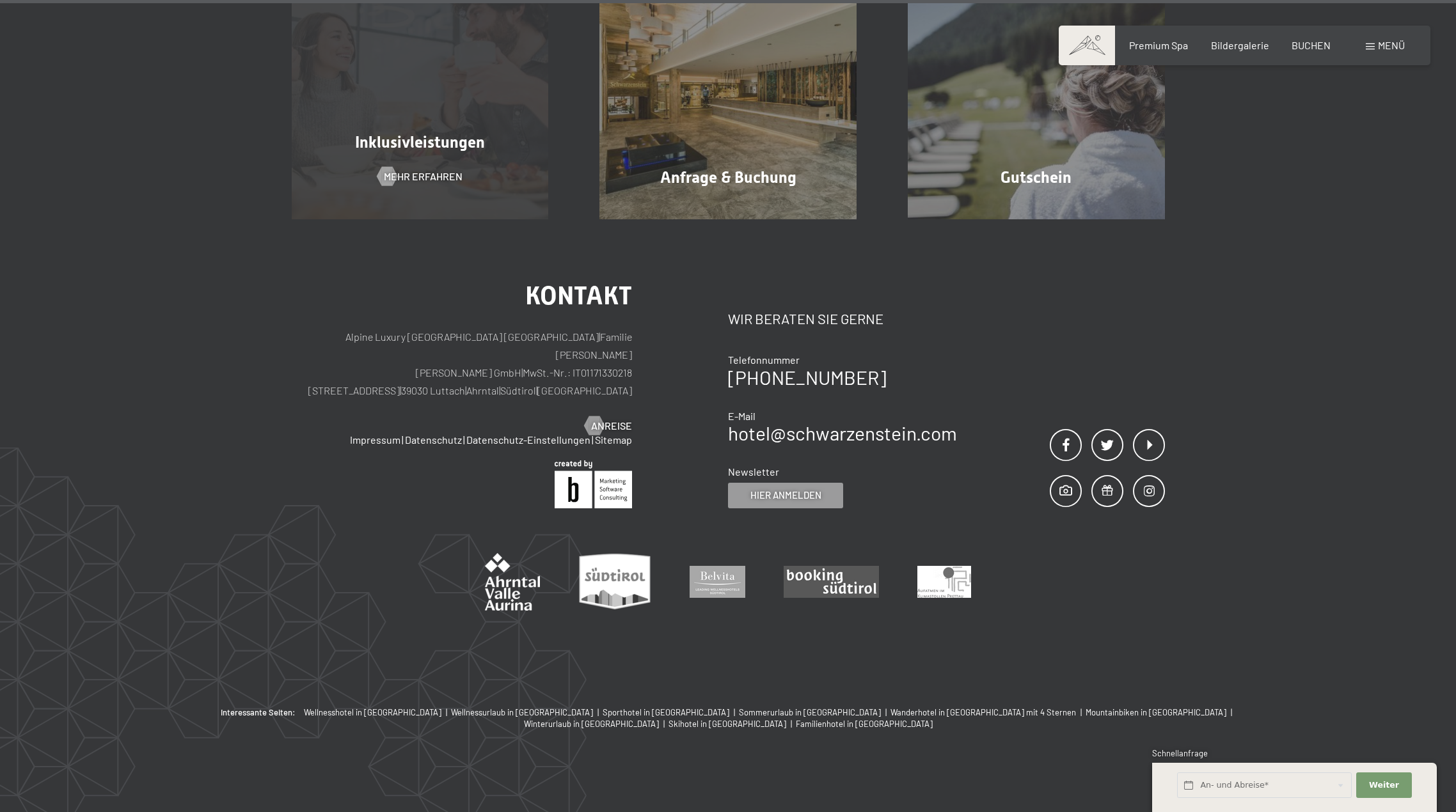
click at [423, 169] on div "Inklusivleistungen Mehr erfahren" at bounding box center [420, 90] width 309 height 257
